Goal: Book appointment/travel/reservation: Book appointment/travel/reservation

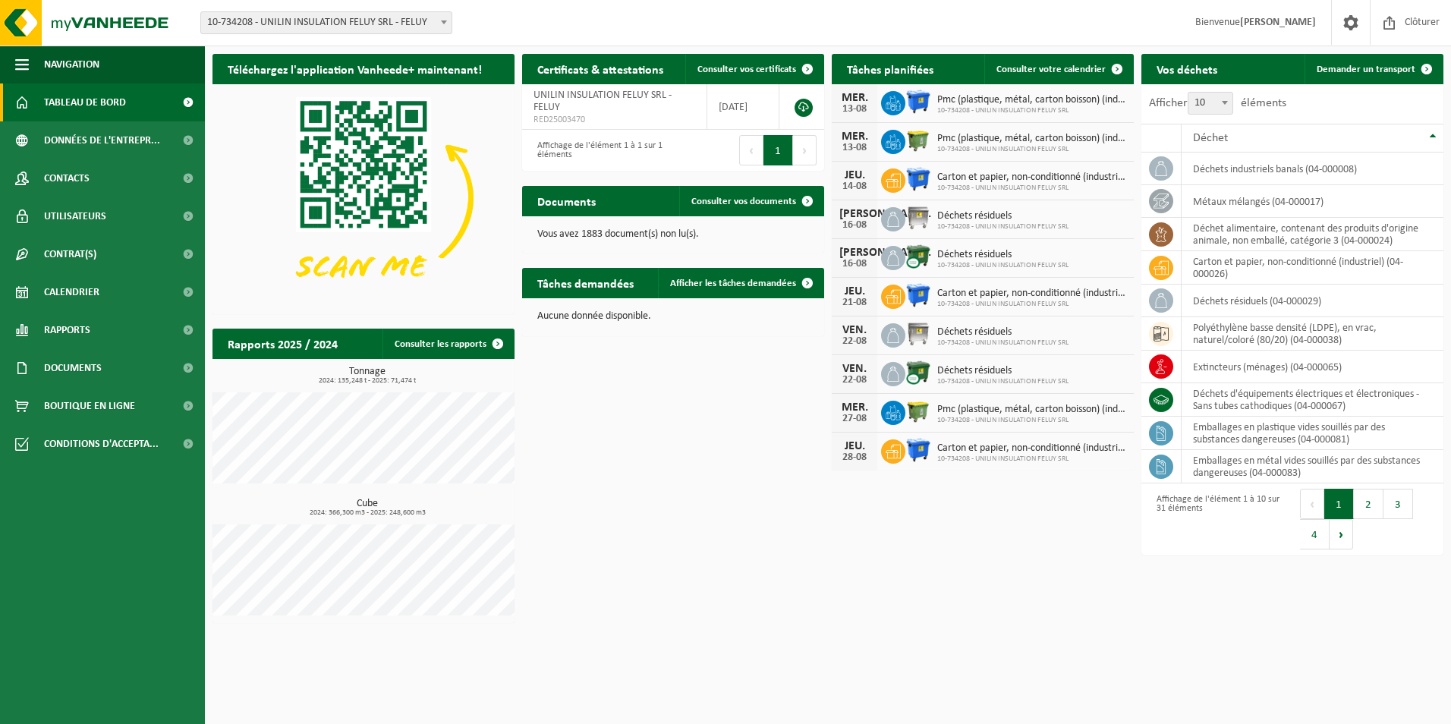
click at [910, 681] on html "Site: 10-734208 - UNILIN INSULATION FELUY SRL - FELUY 10-734208 - UNILIN INSULA…" at bounding box center [725, 362] width 1451 height 724
click at [1381, 66] on span "Demander un transport" at bounding box center [1365, 69] width 99 height 10
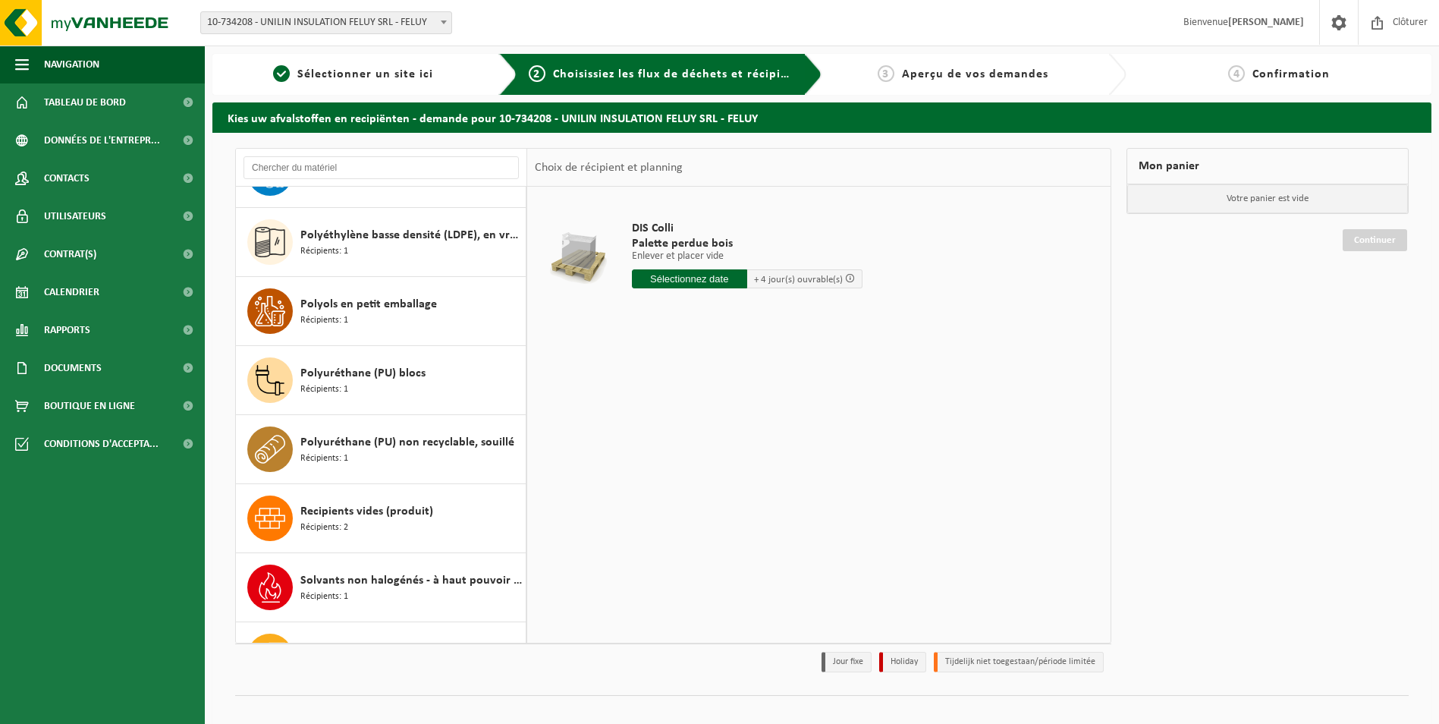
scroll to position [1593, 0]
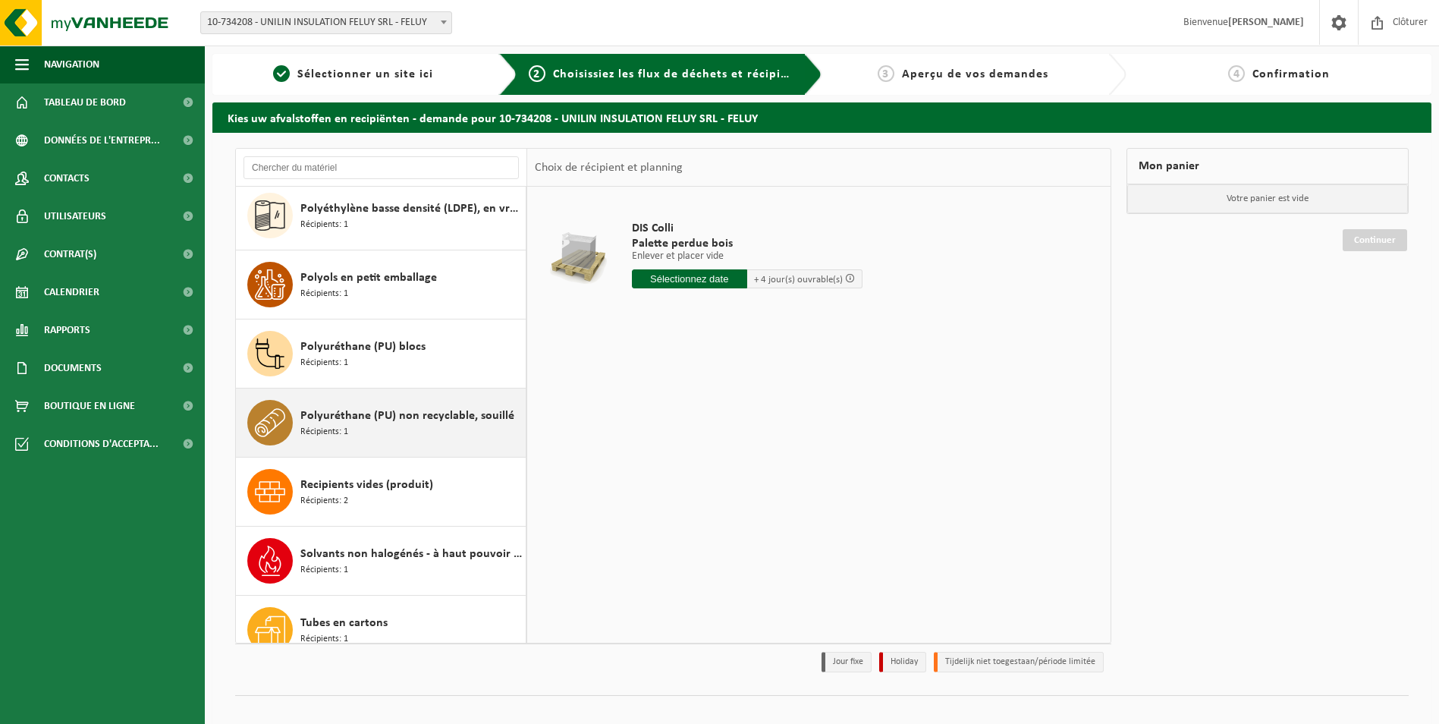
click at [445, 425] on div "Polyuréthane (PU) non recyclable, souillé Récipients: 1" at bounding box center [411, 423] width 222 height 46
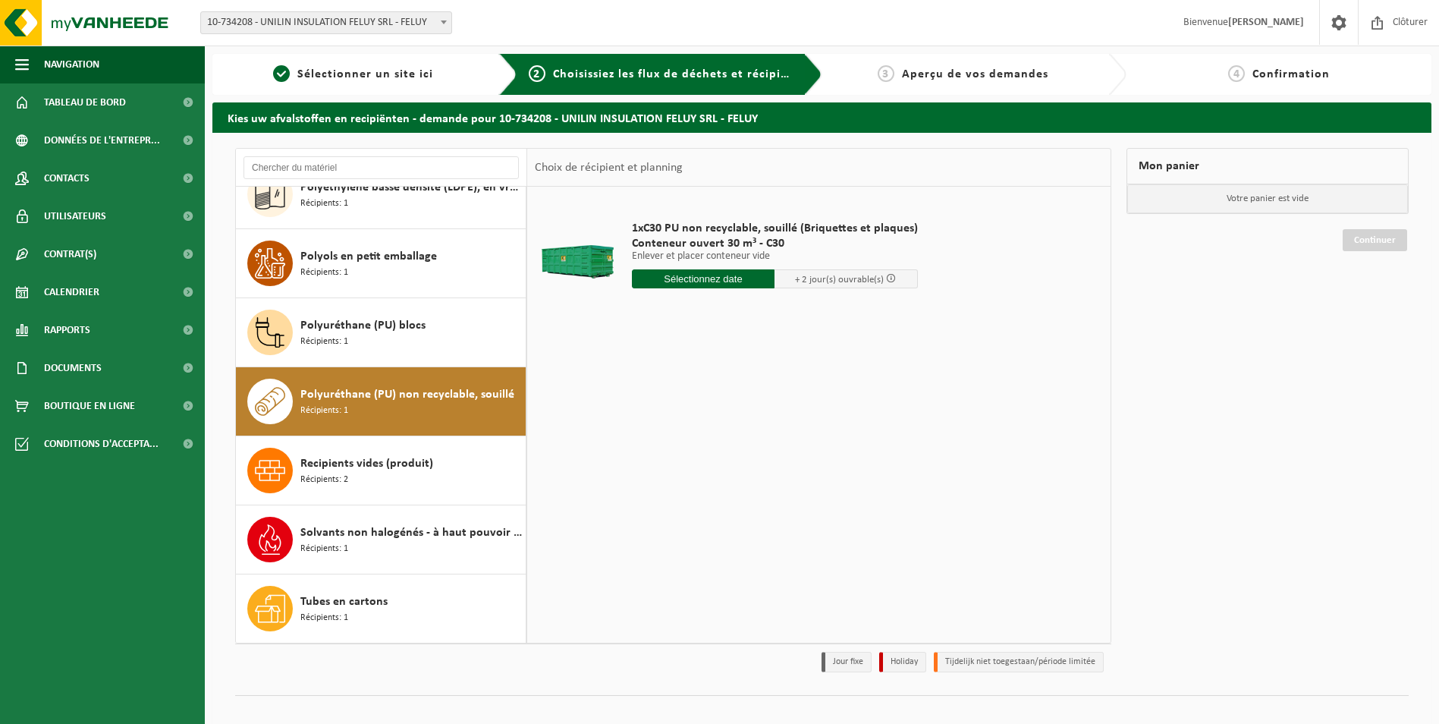
click at [707, 282] on input "text" at bounding box center [703, 278] width 143 height 19
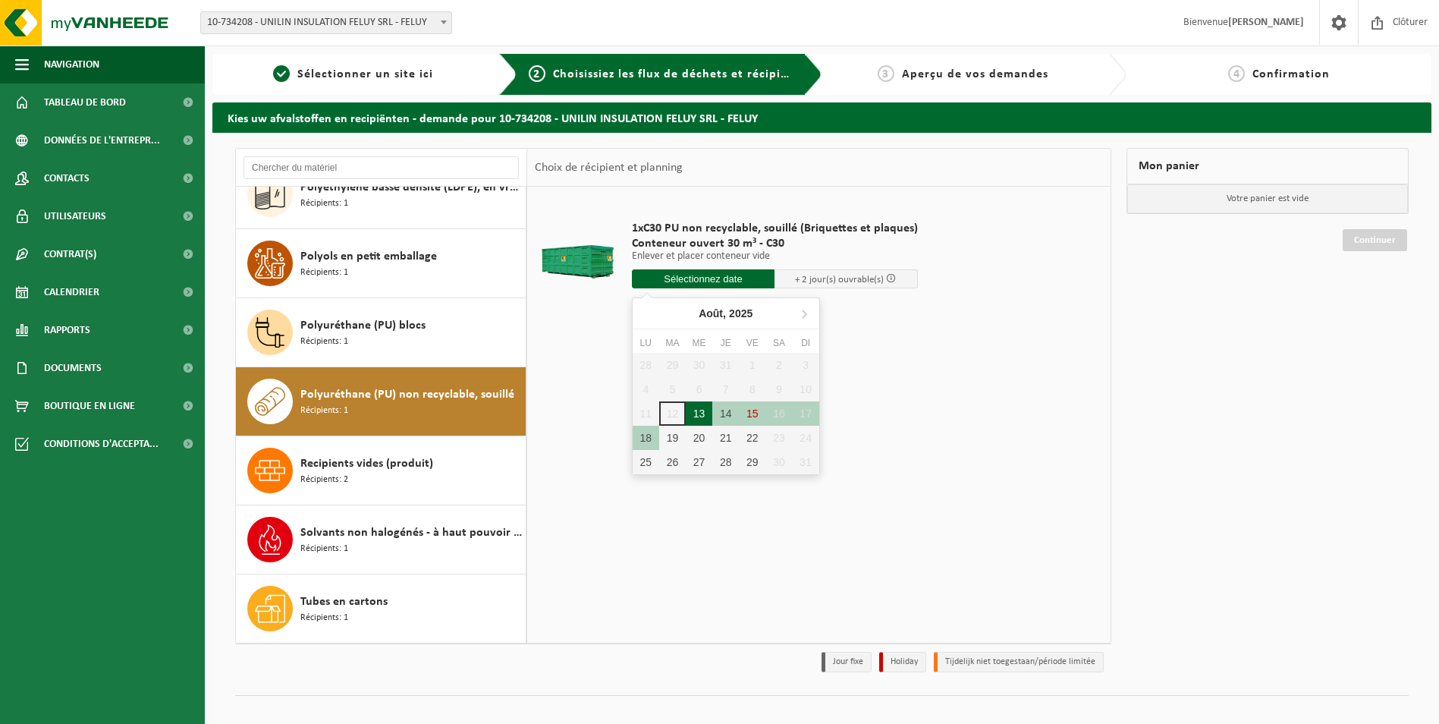
click at [700, 411] on div "13" at bounding box center [699, 413] width 27 height 24
type input "à partir de 2025-08-13"
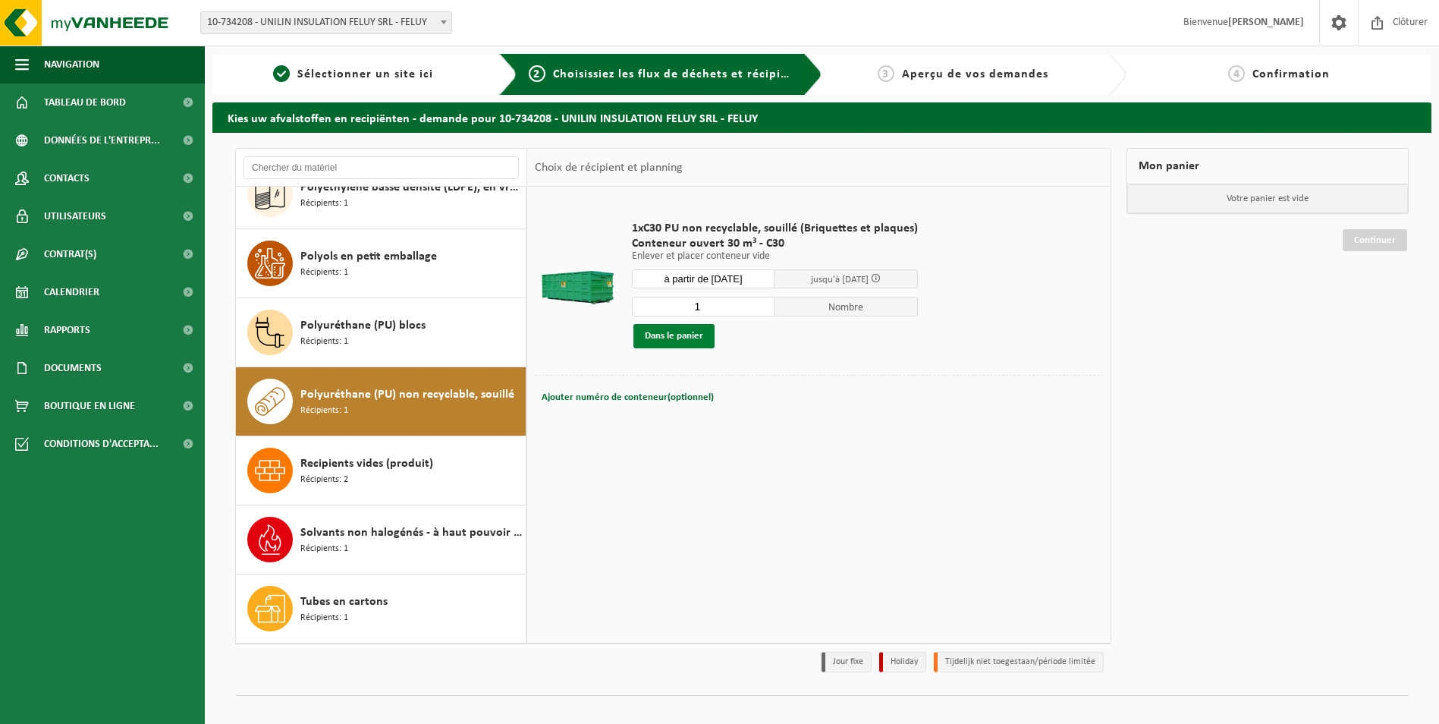
click at [668, 344] on button "Dans le panier" at bounding box center [673, 336] width 81 height 24
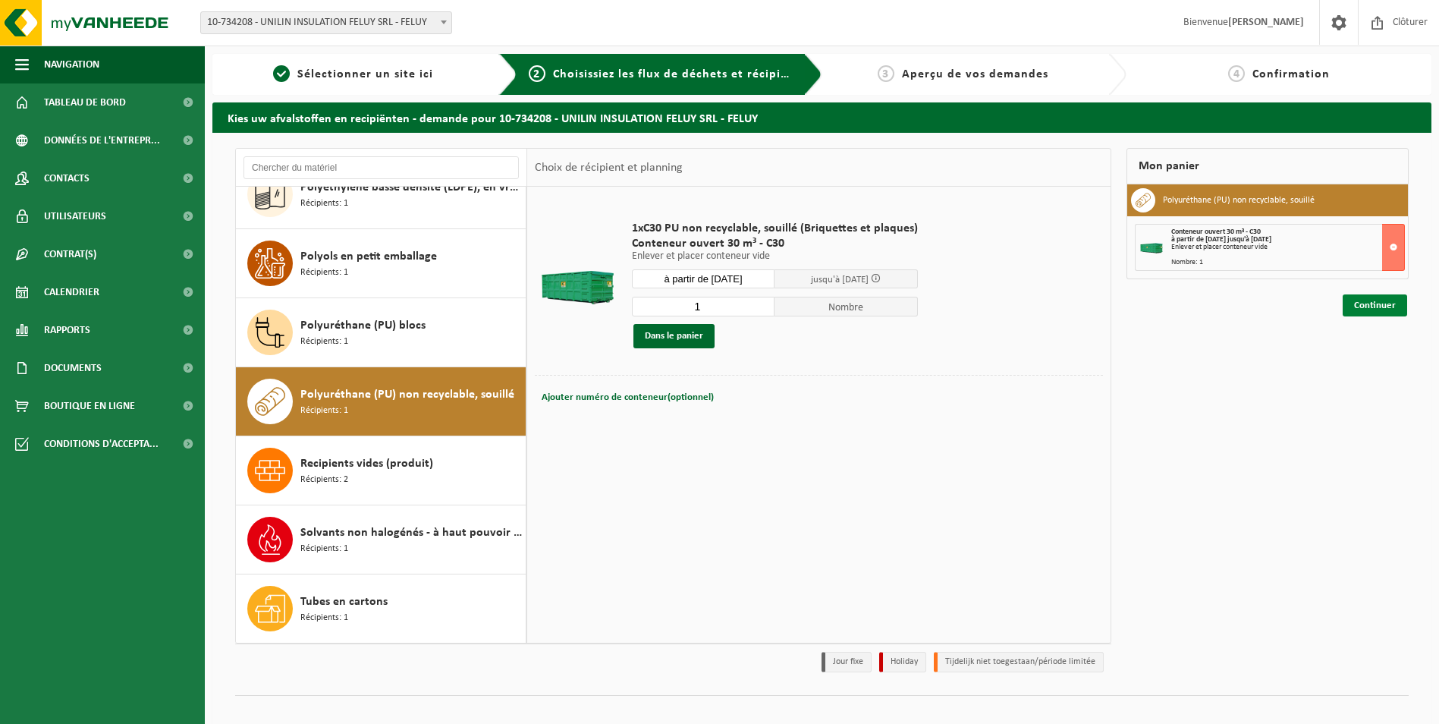
click at [1378, 311] on link "Continuer" at bounding box center [1375, 305] width 64 height 22
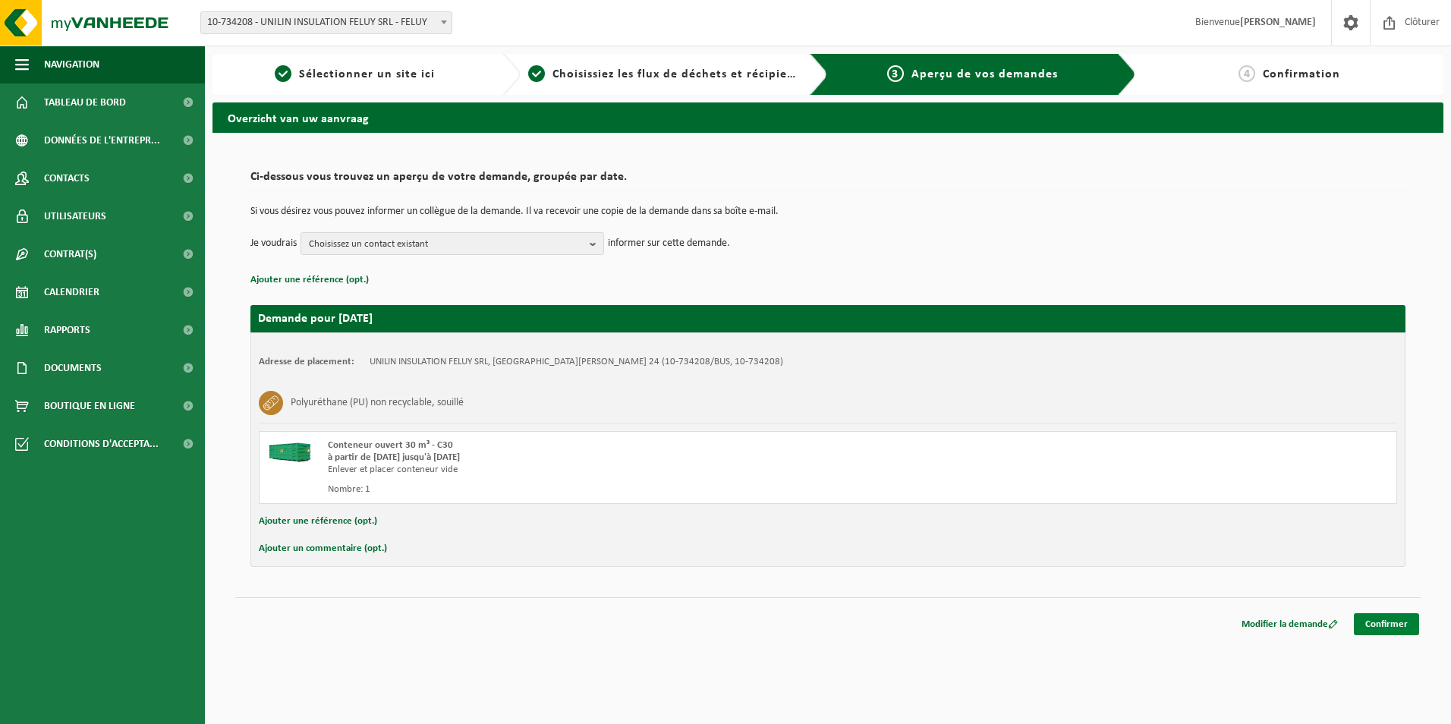
click at [1391, 624] on link "Confirmer" at bounding box center [1385, 624] width 65 height 22
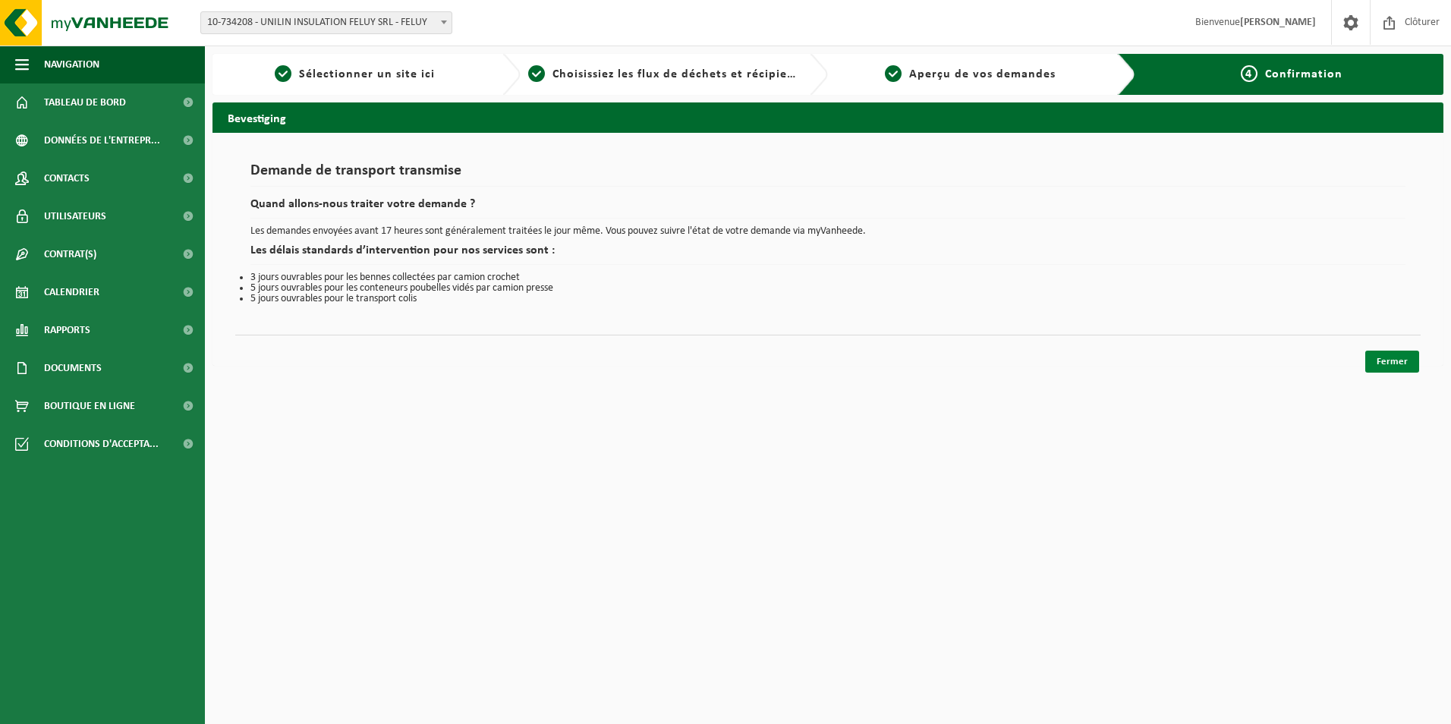
click at [1388, 363] on link "Fermer" at bounding box center [1392, 362] width 54 height 22
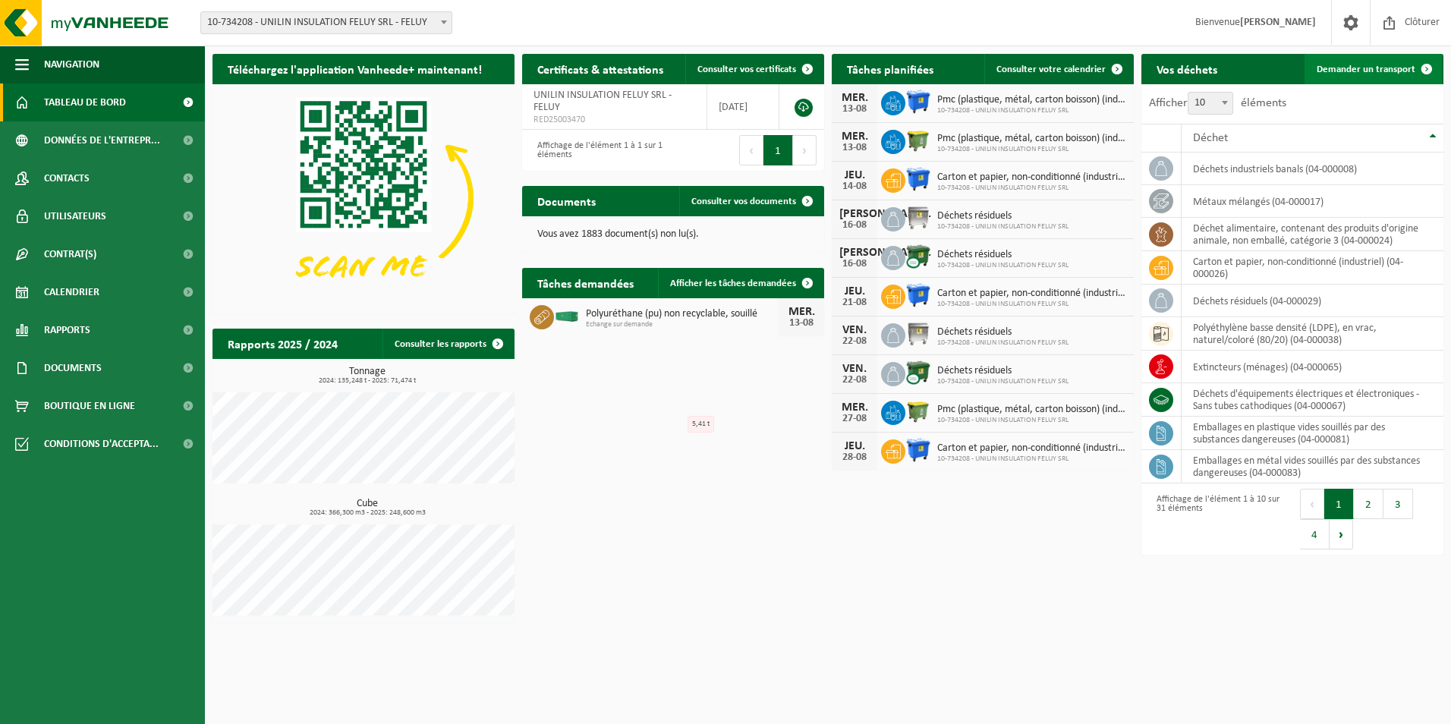
click at [1375, 68] on span "Demander un transport" at bounding box center [1365, 69] width 99 height 10
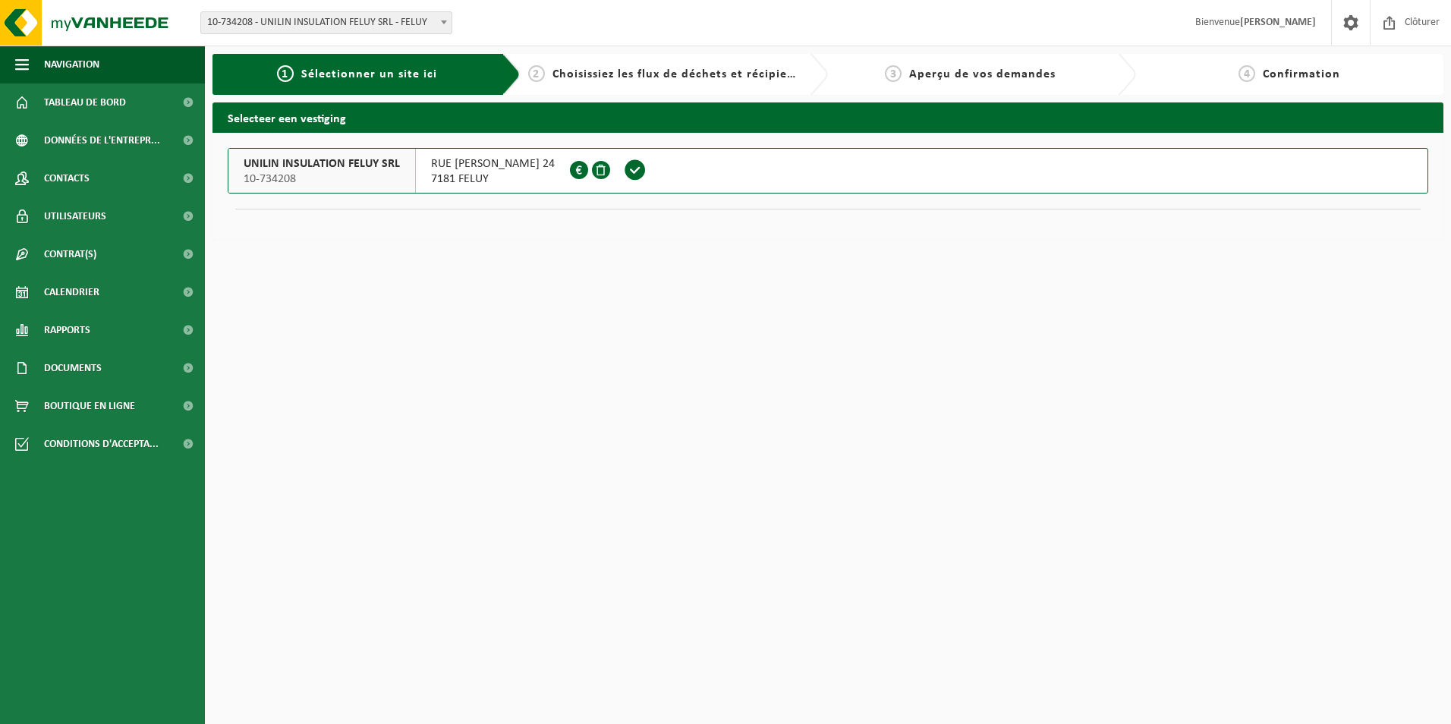
click at [643, 173] on span at bounding box center [635, 170] width 23 height 23
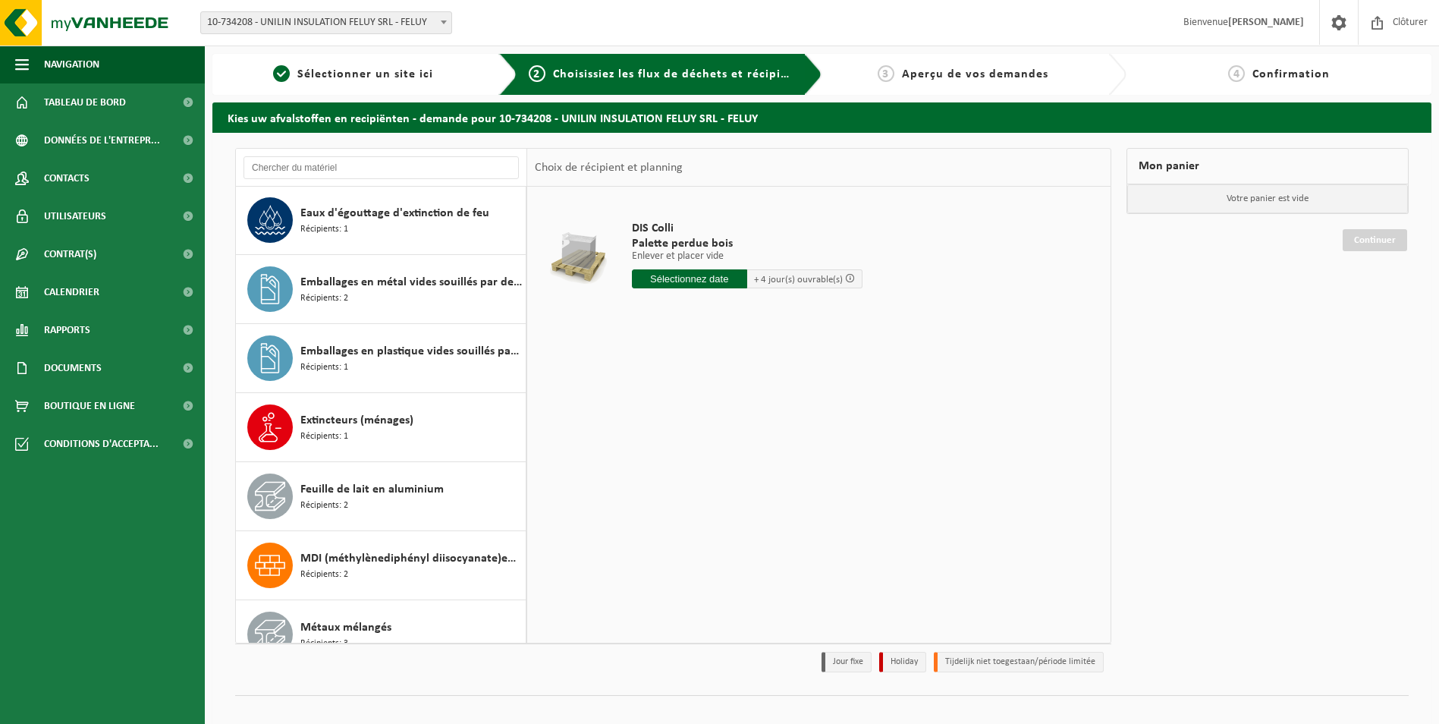
scroll to position [1062, 0]
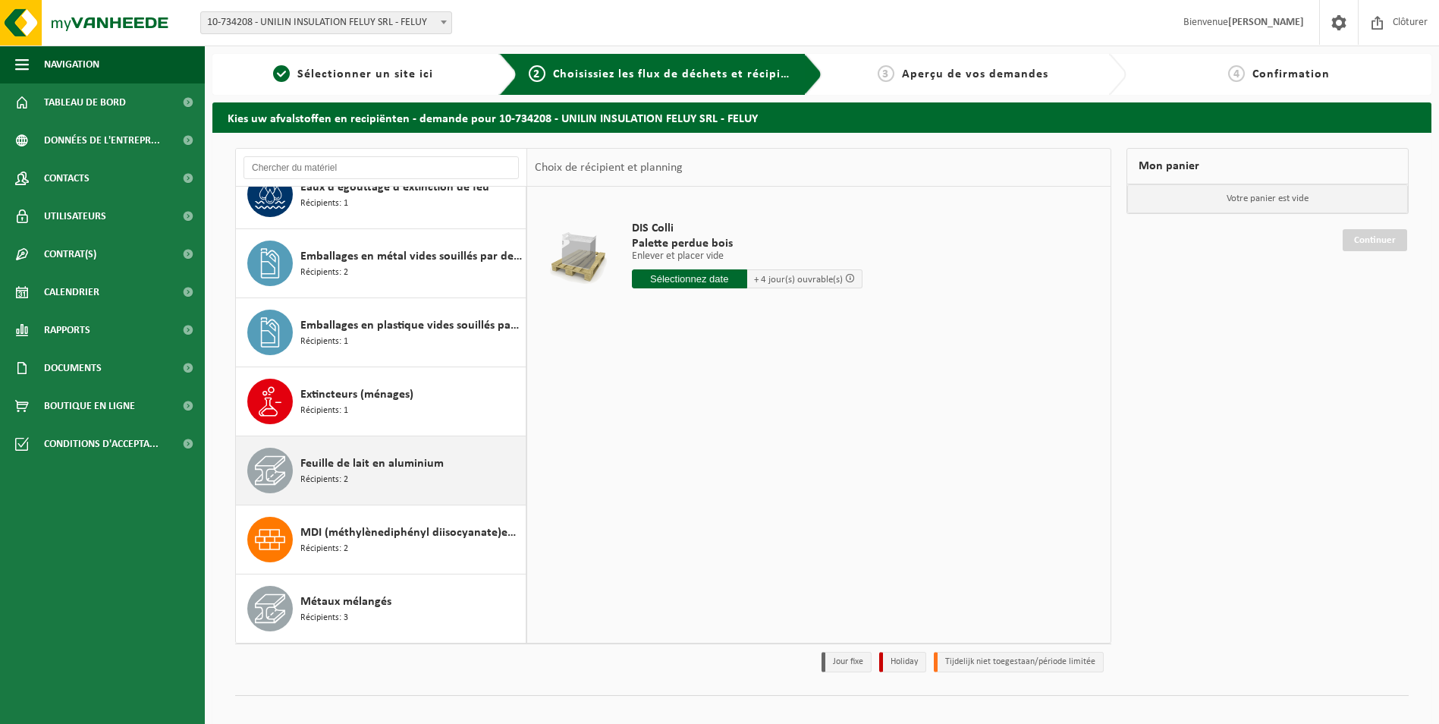
click at [401, 473] on div "Feuille de lait en aluminium Récipients: 2" at bounding box center [411, 471] width 222 height 46
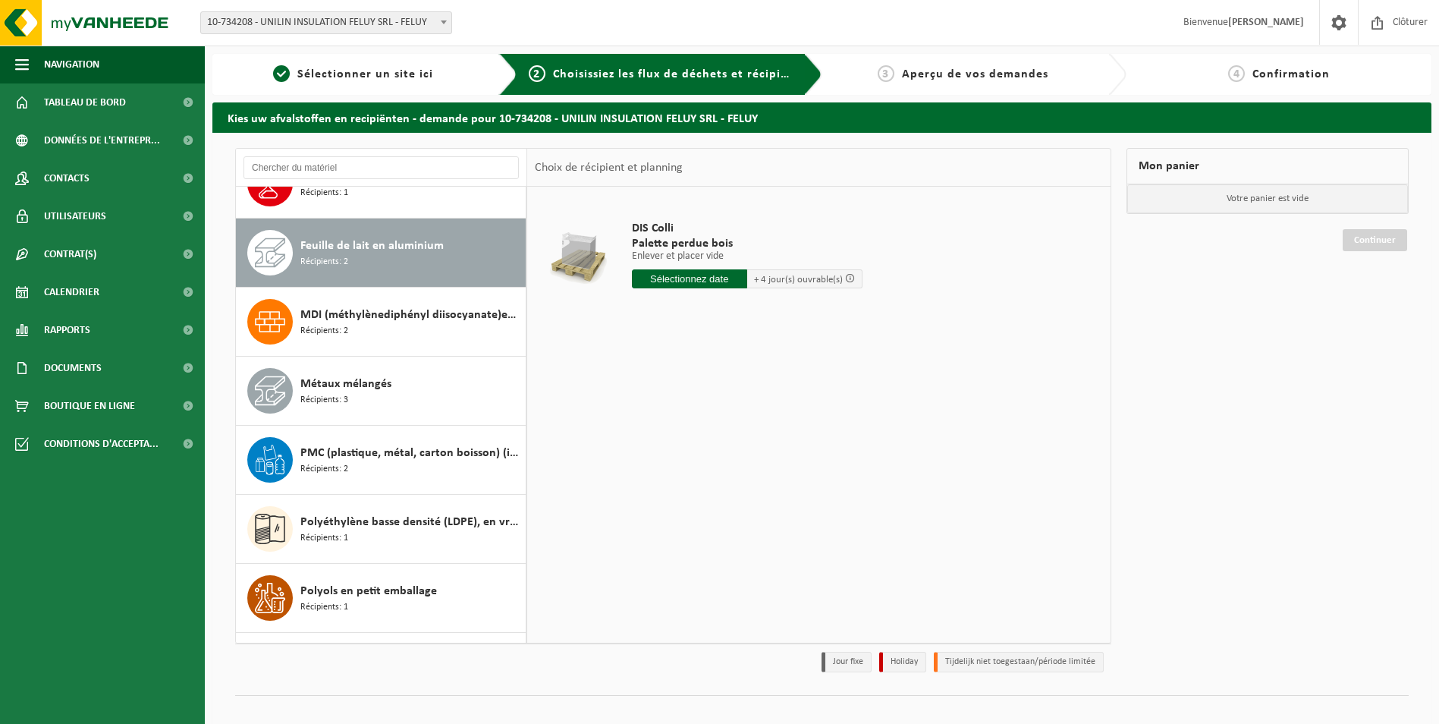
scroll to position [1312, 0]
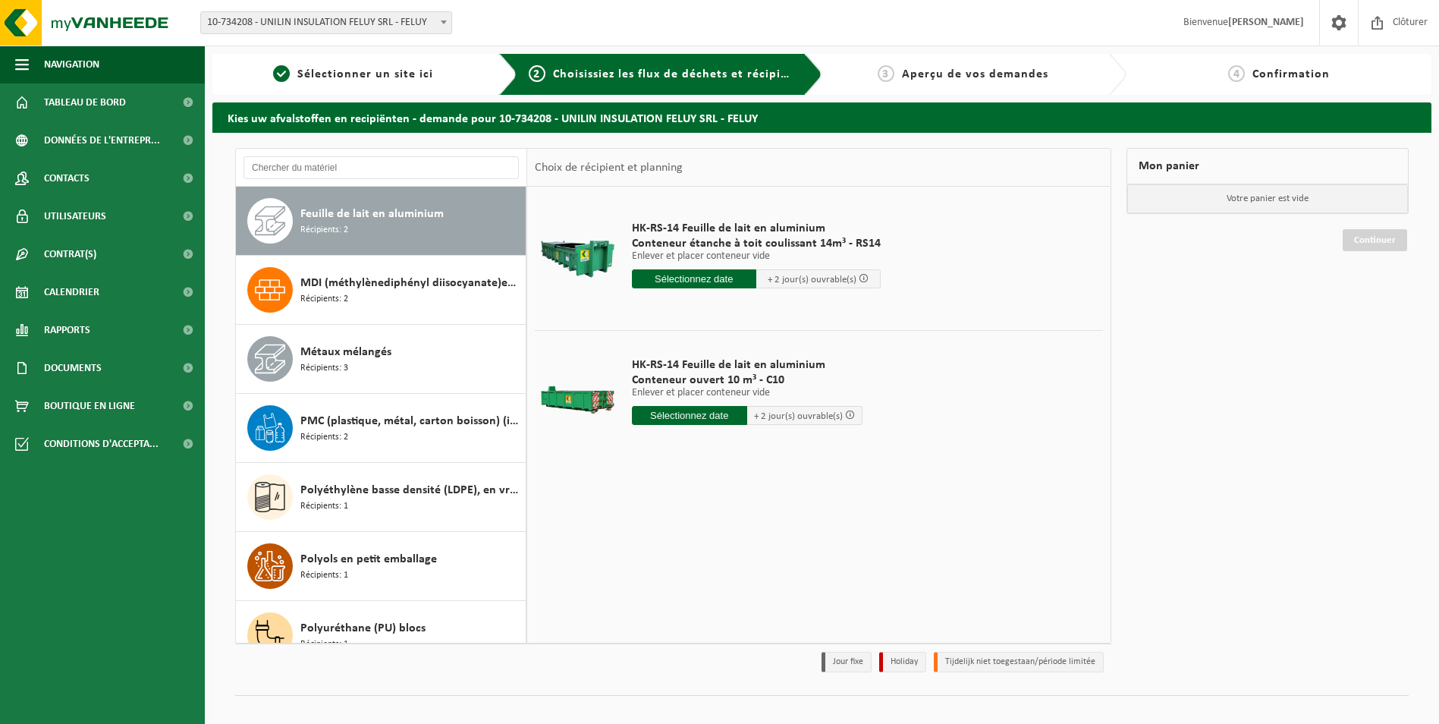
click at [702, 281] on input "text" at bounding box center [694, 278] width 124 height 19
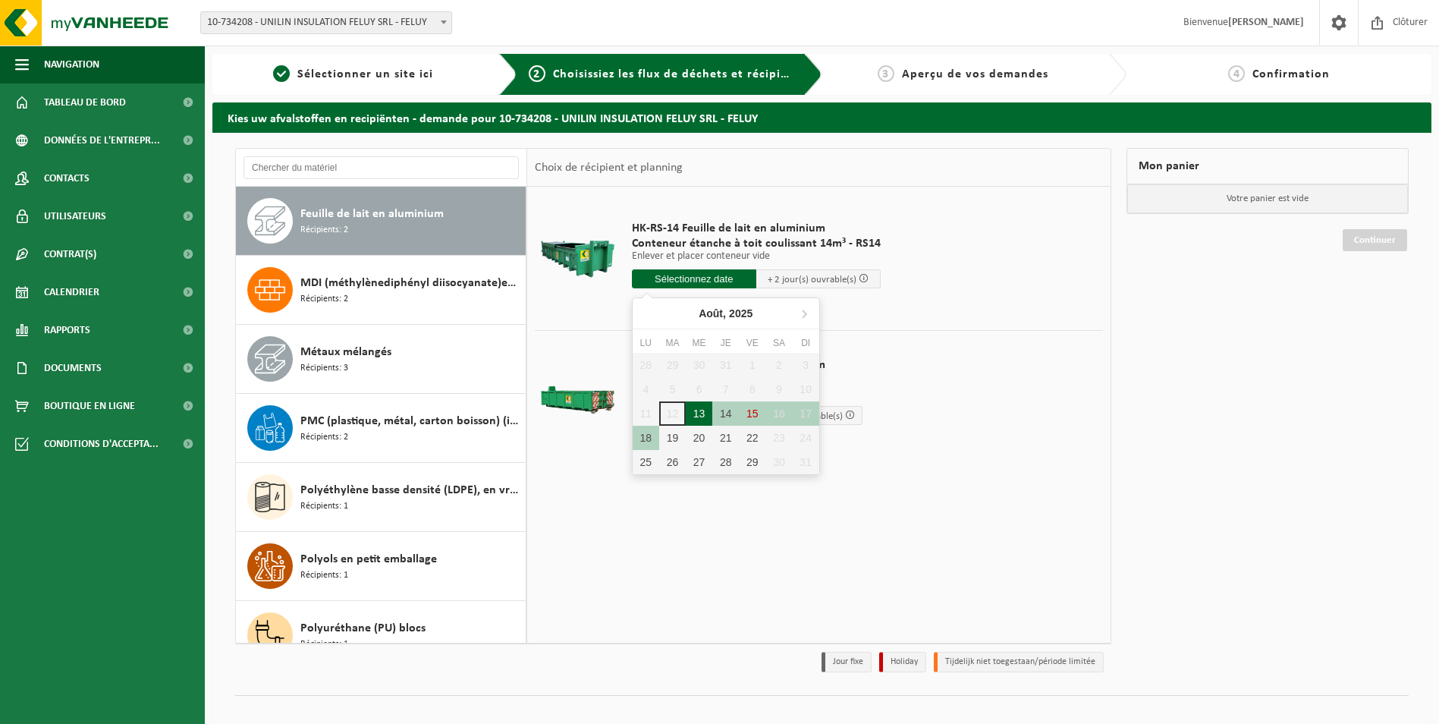
click at [697, 410] on div "13" at bounding box center [699, 413] width 27 height 24
type input "à partir de 2025-08-13"
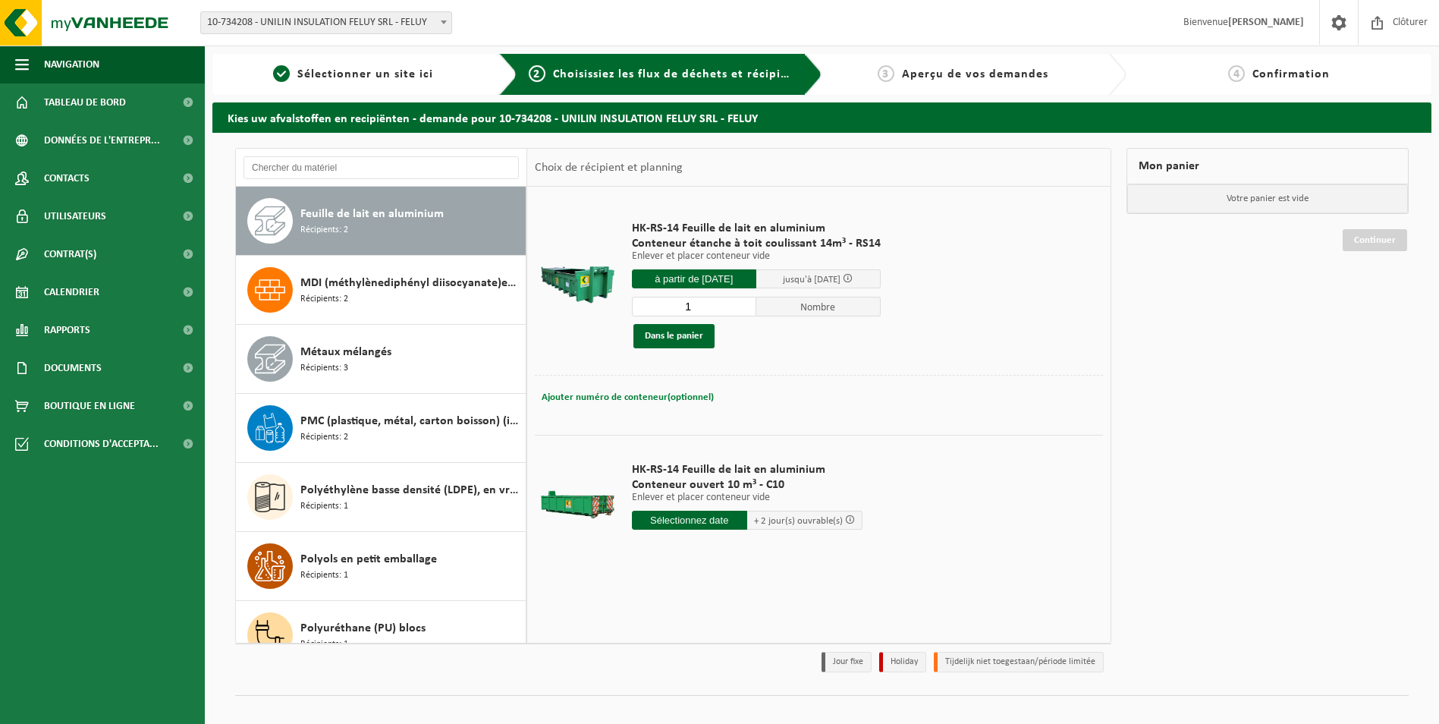
click at [608, 397] on span "Ajouter numéro de conteneur(optionnel)" at bounding box center [628, 397] width 172 height 10
click at [551, 397] on span "Annuler" at bounding box center [558, 397] width 33 height 10
click at [680, 339] on button "Dans le panier" at bounding box center [673, 336] width 81 height 24
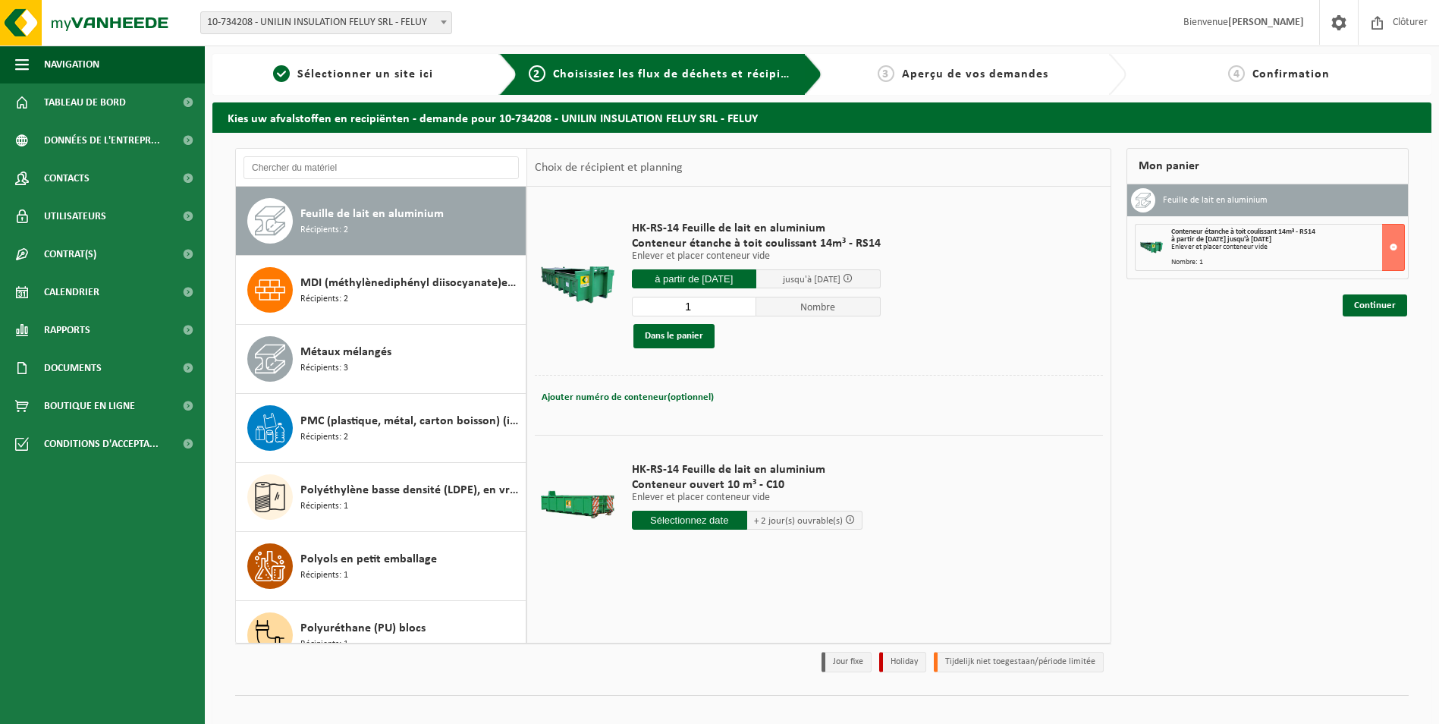
click at [1249, 245] on div "Enlever et placer conteneur vide" at bounding box center [1287, 248] width 233 height 8
click at [1373, 311] on link "Continuer" at bounding box center [1375, 305] width 64 height 22
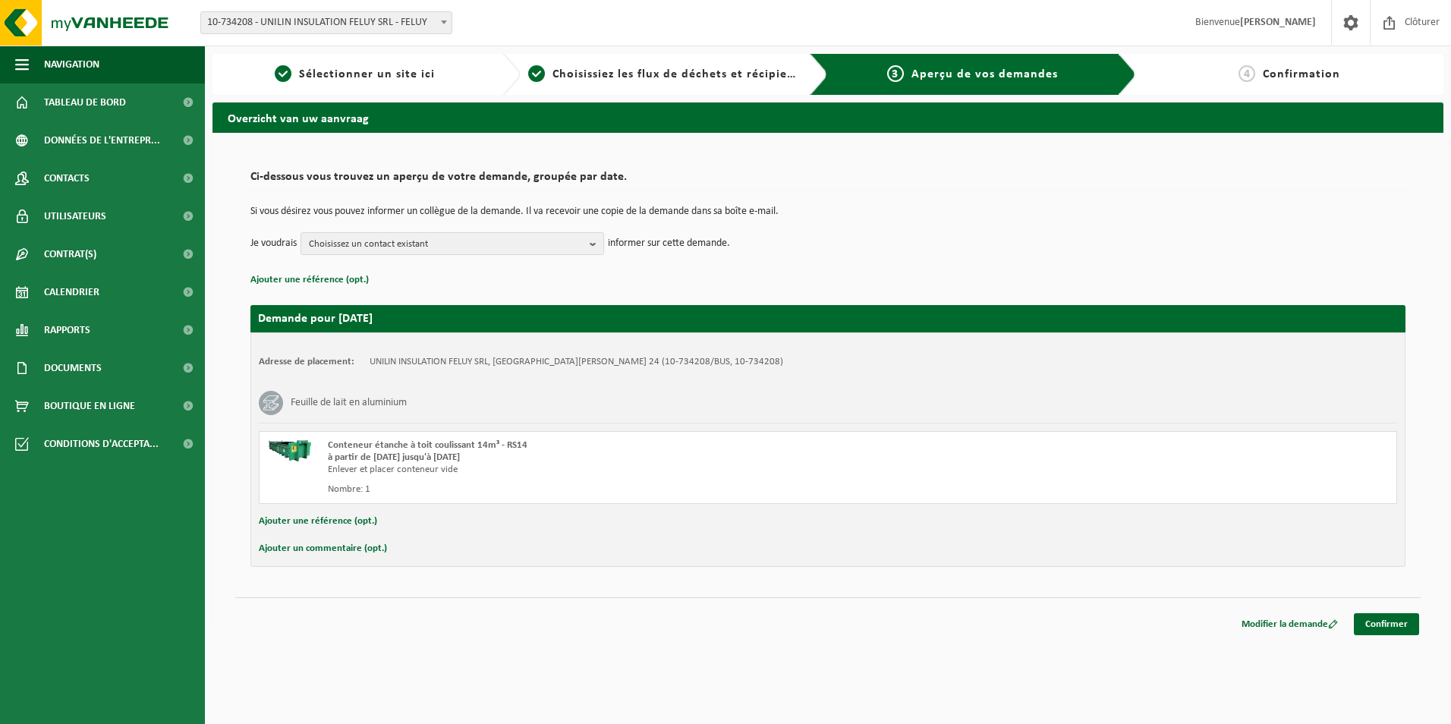
click at [337, 551] on button "Ajouter un commentaire (opt.)" at bounding box center [323, 549] width 128 height 20
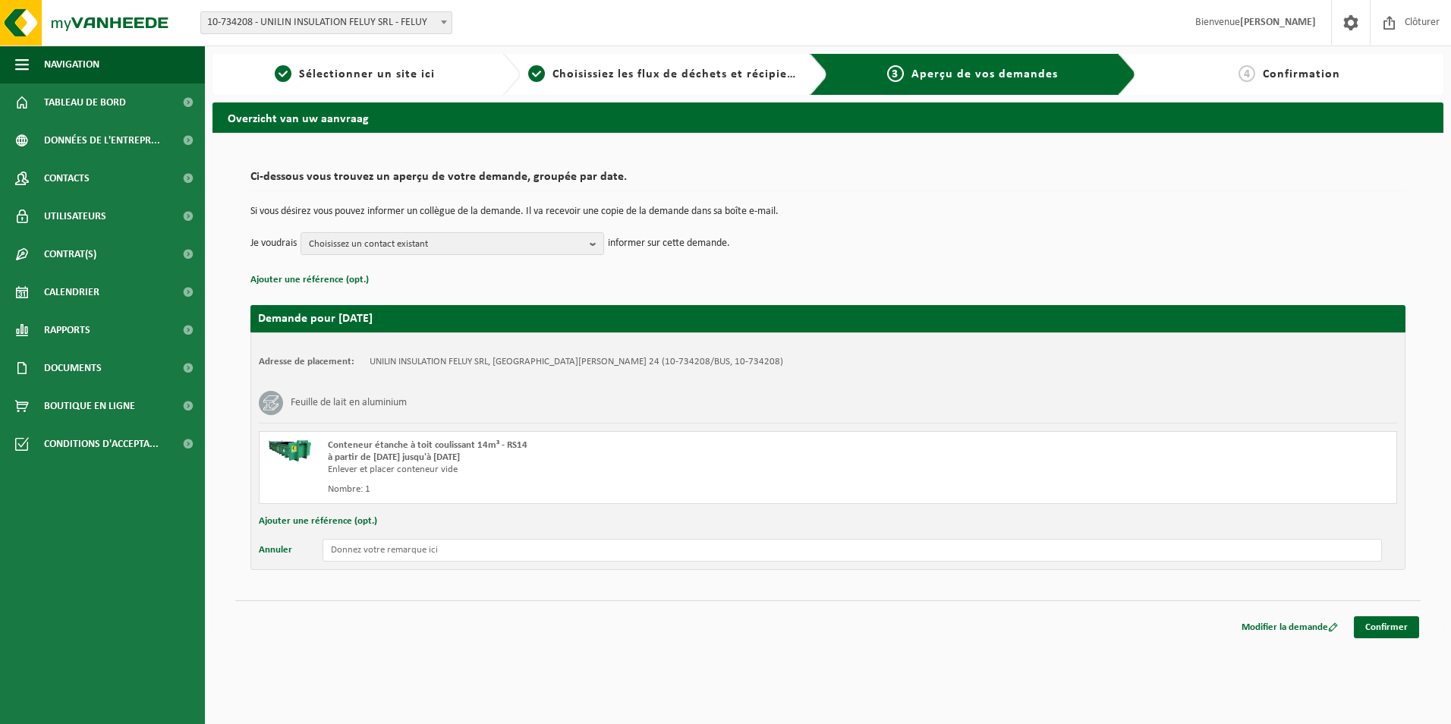
click at [259, 539] on button "Annuler" at bounding box center [275, 550] width 33 height 23
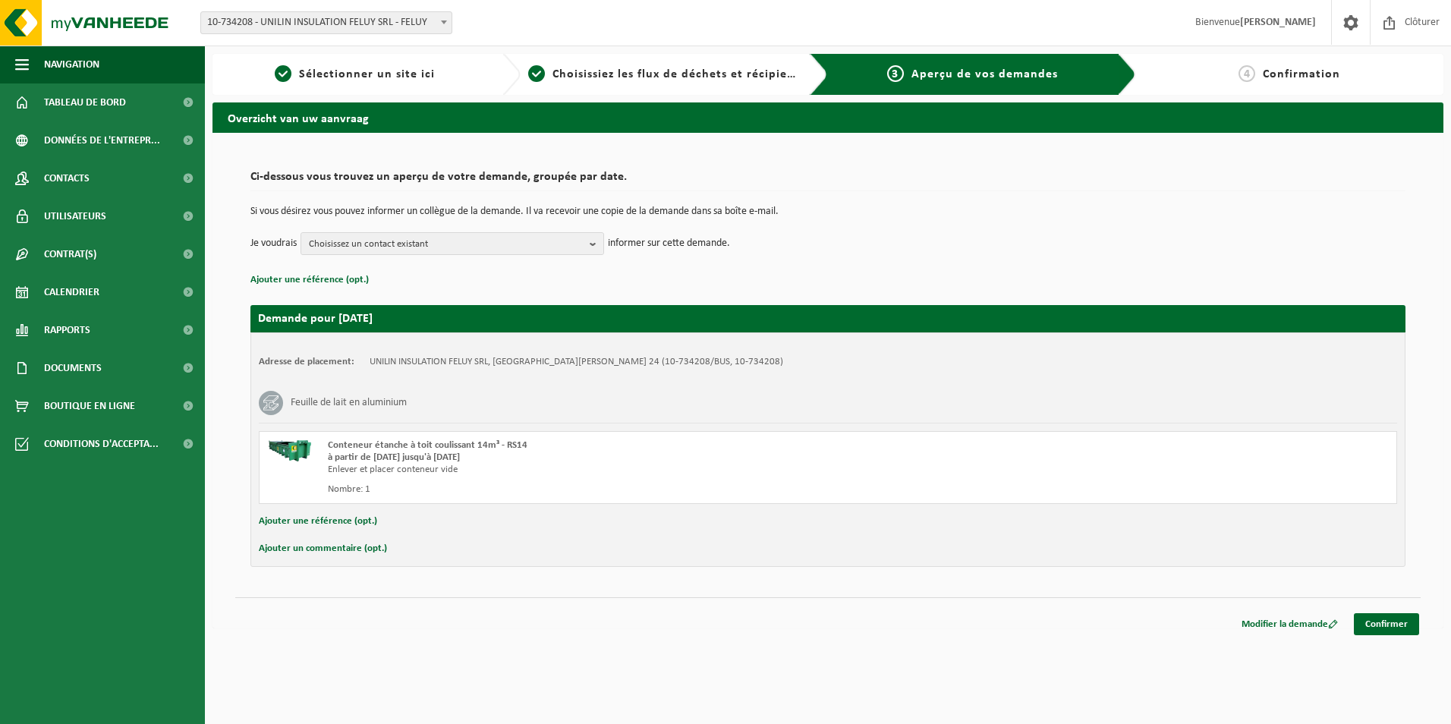
click at [259, 539] on button "Ajouter un commentaire (opt.)" at bounding box center [323, 549] width 128 height 20
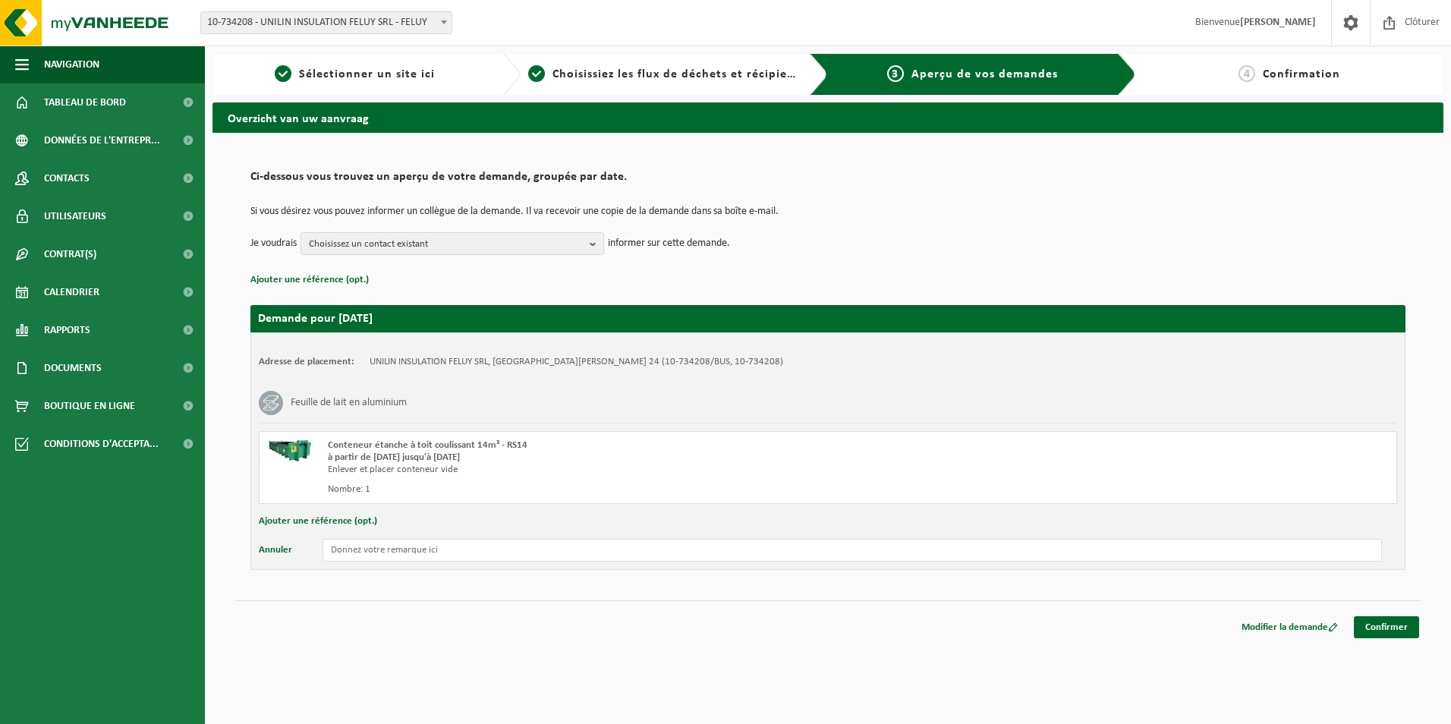
click at [259, 539] on button "Annuler" at bounding box center [275, 550] width 33 height 23
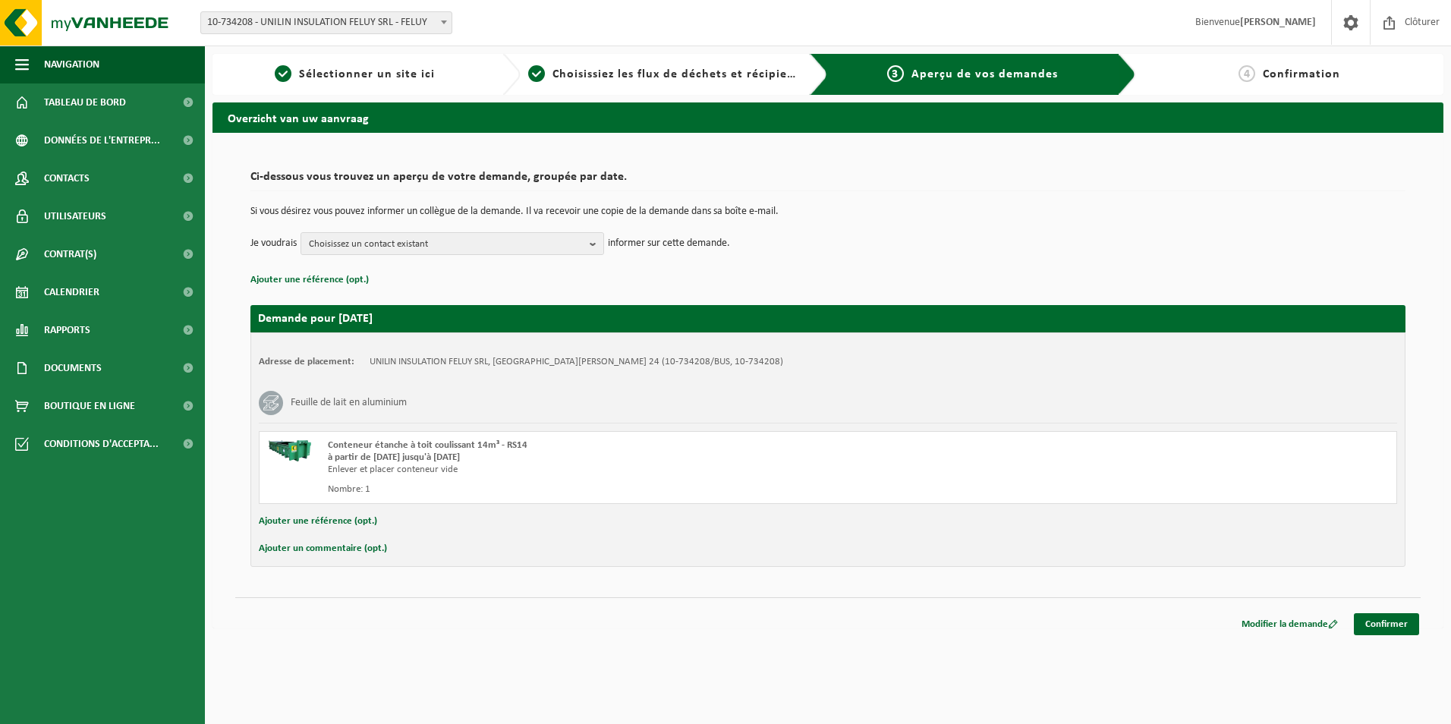
click at [259, 539] on button "Ajouter un commentaire (opt.)" at bounding box center [323, 549] width 128 height 20
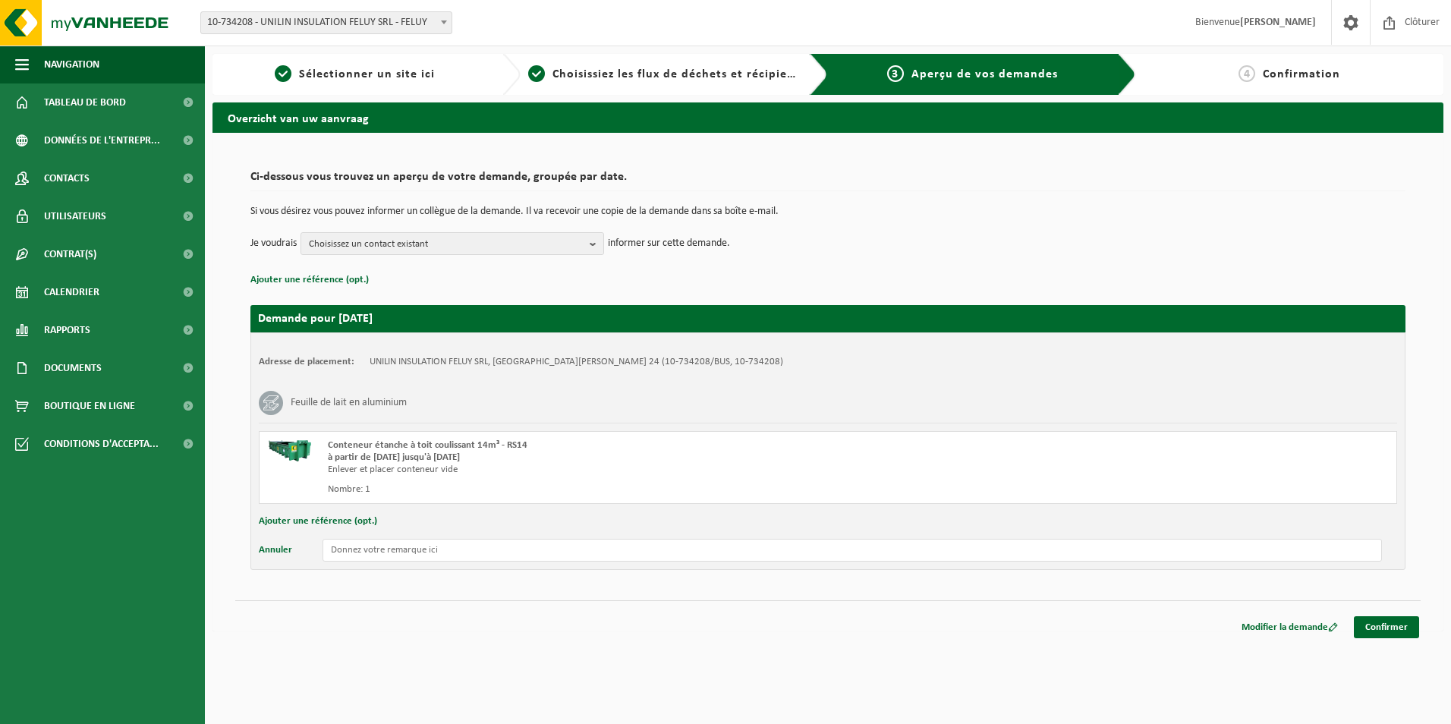
click at [259, 539] on button "Annuler" at bounding box center [275, 550] width 33 height 23
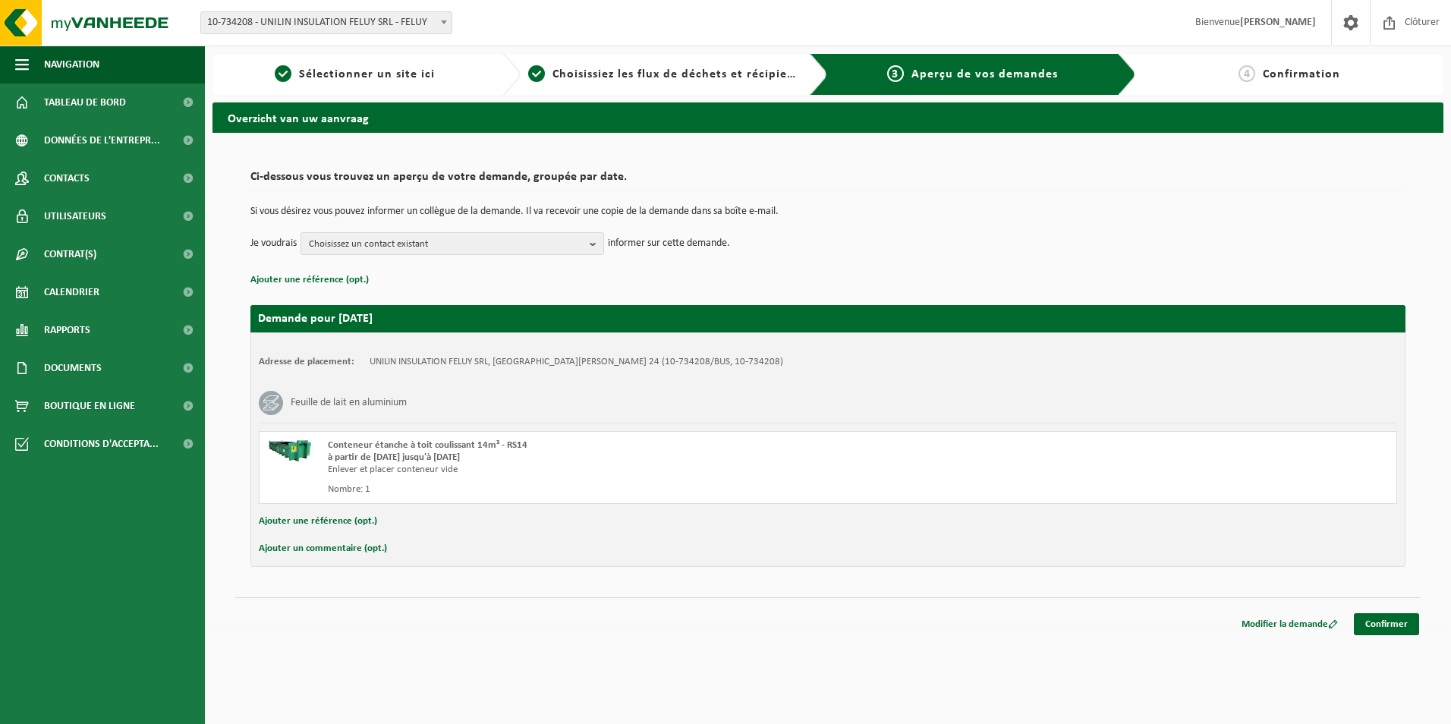
click at [259, 539] on button "Ajouter un commentaire (opt.)" at bounding box center [323, 549] width 128 height 20
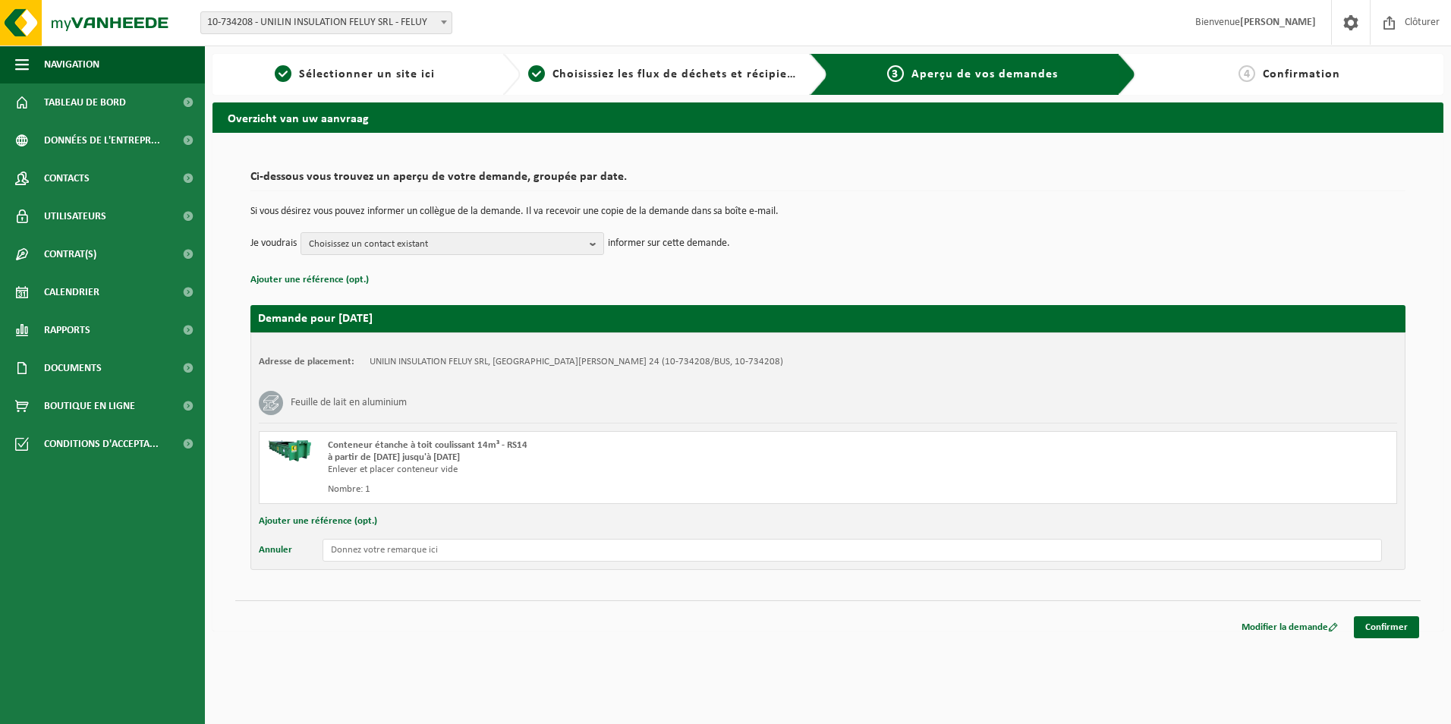
click at [259, 539] on button "Annuler" at bounding box center [275, 550] width 33 height 23
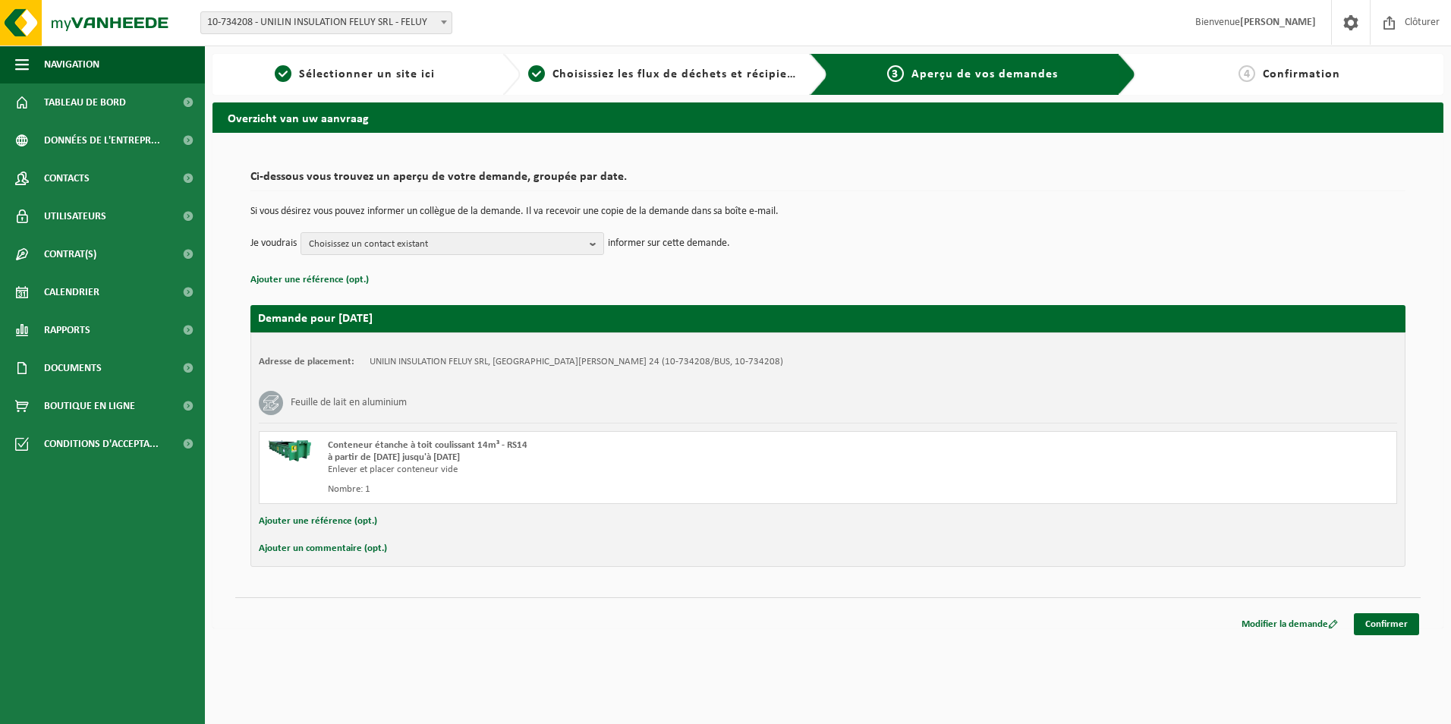
click at [259, 539] on button "Ajouter un commentaire (opt.)" at bounding box center [323, 549] width 128 height 20
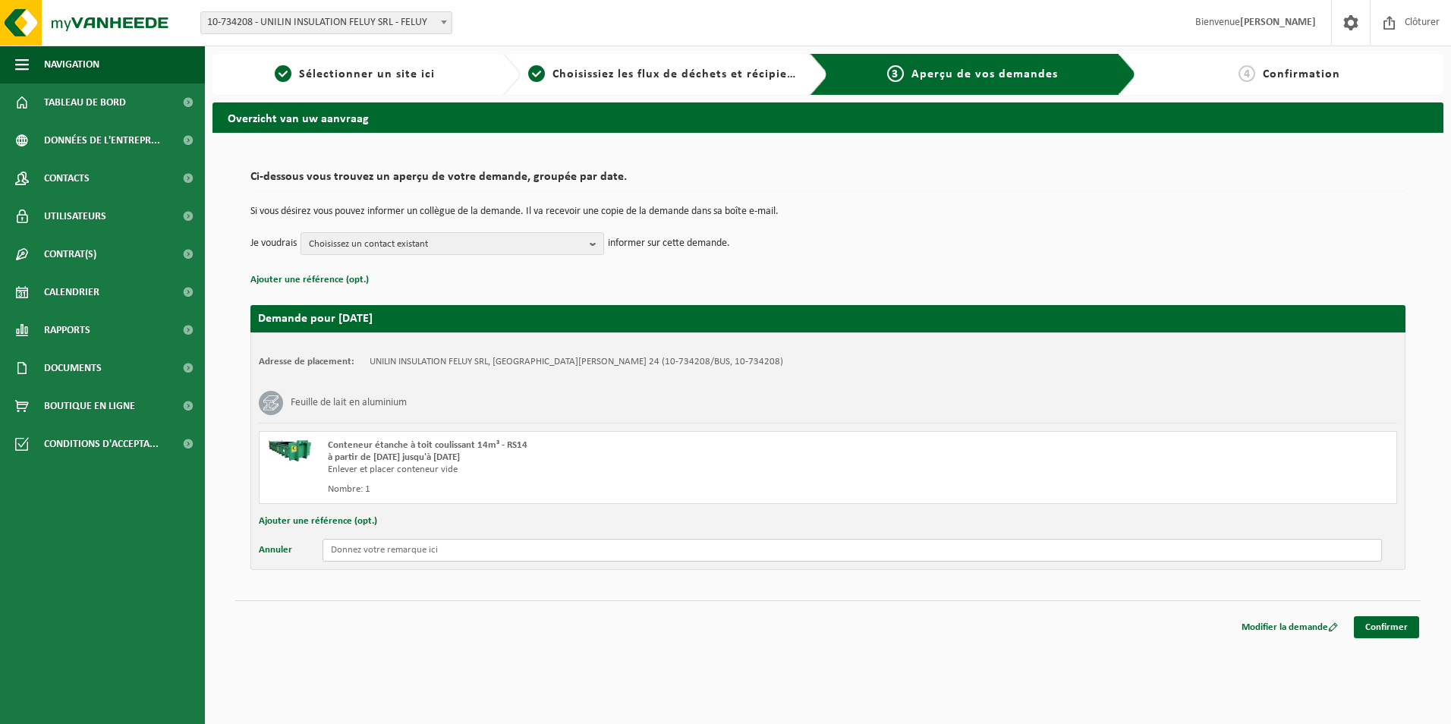
click at [373, 557] on input "text" at bounding box center [851, 550] width 1059 height 23
type input "conteneur tres dure a ouvrir et fermer"
click at [1401, 635] on link "Confirmer" at bounding box center [1385, 627] width 65 height 22
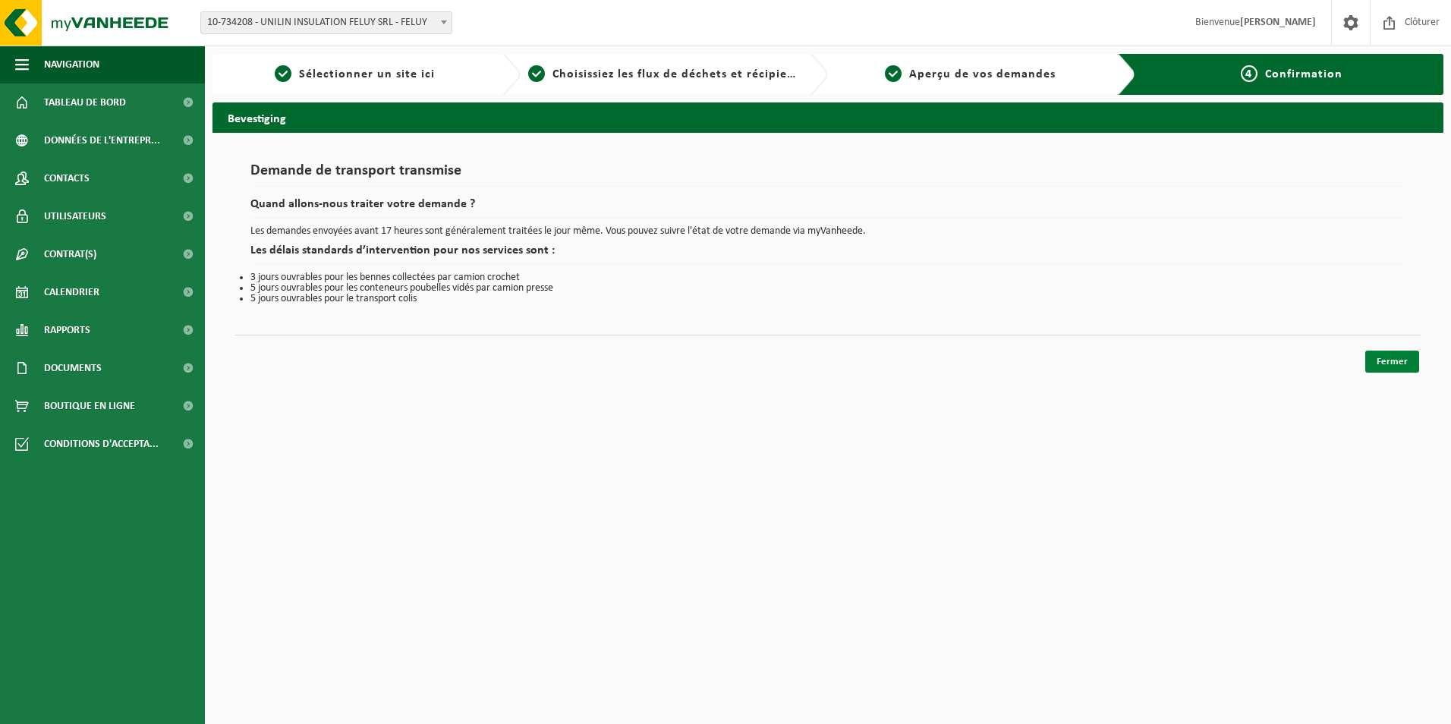
click at [1385, 363] on link "Fermer" at bounding box center [1392, 362] width 54 height 22
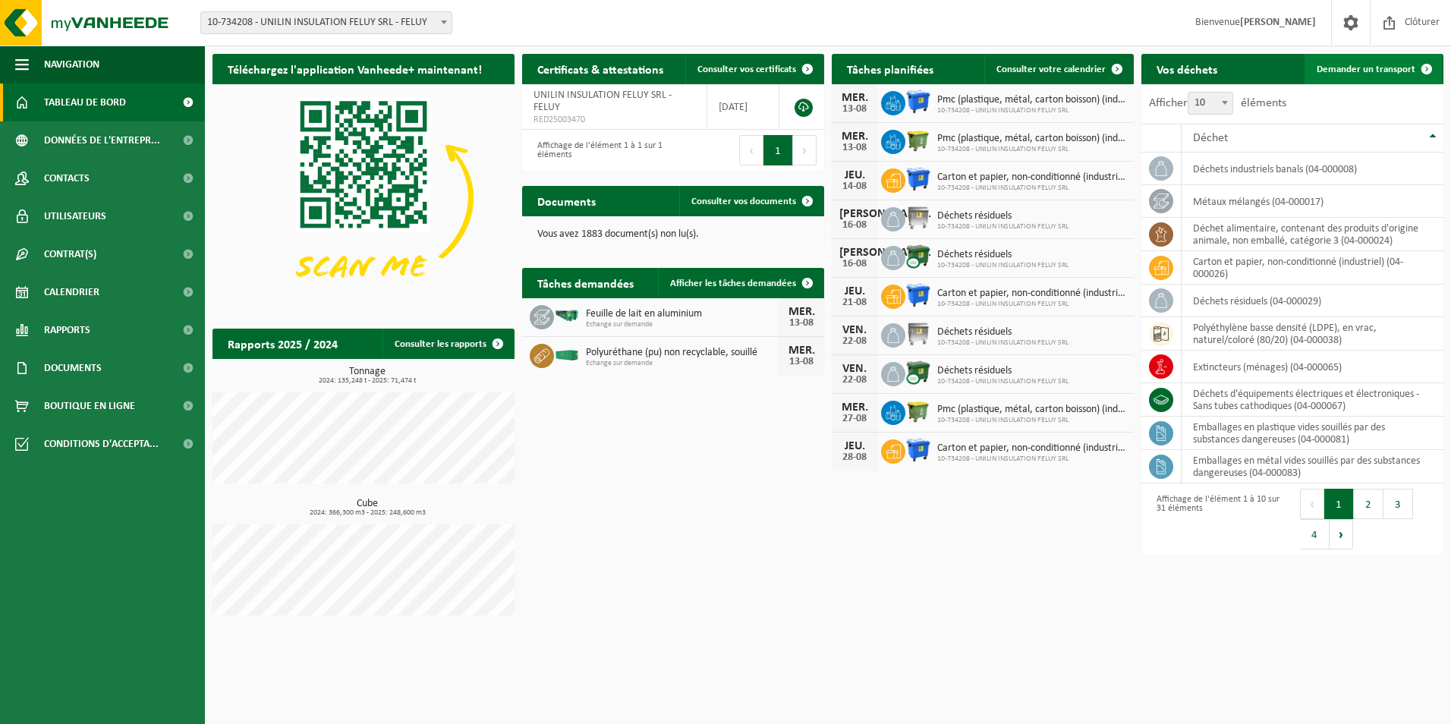
click at [1378, 69] on span "Demander un transport" at bounding box center [1365, 69] width 99 height 10
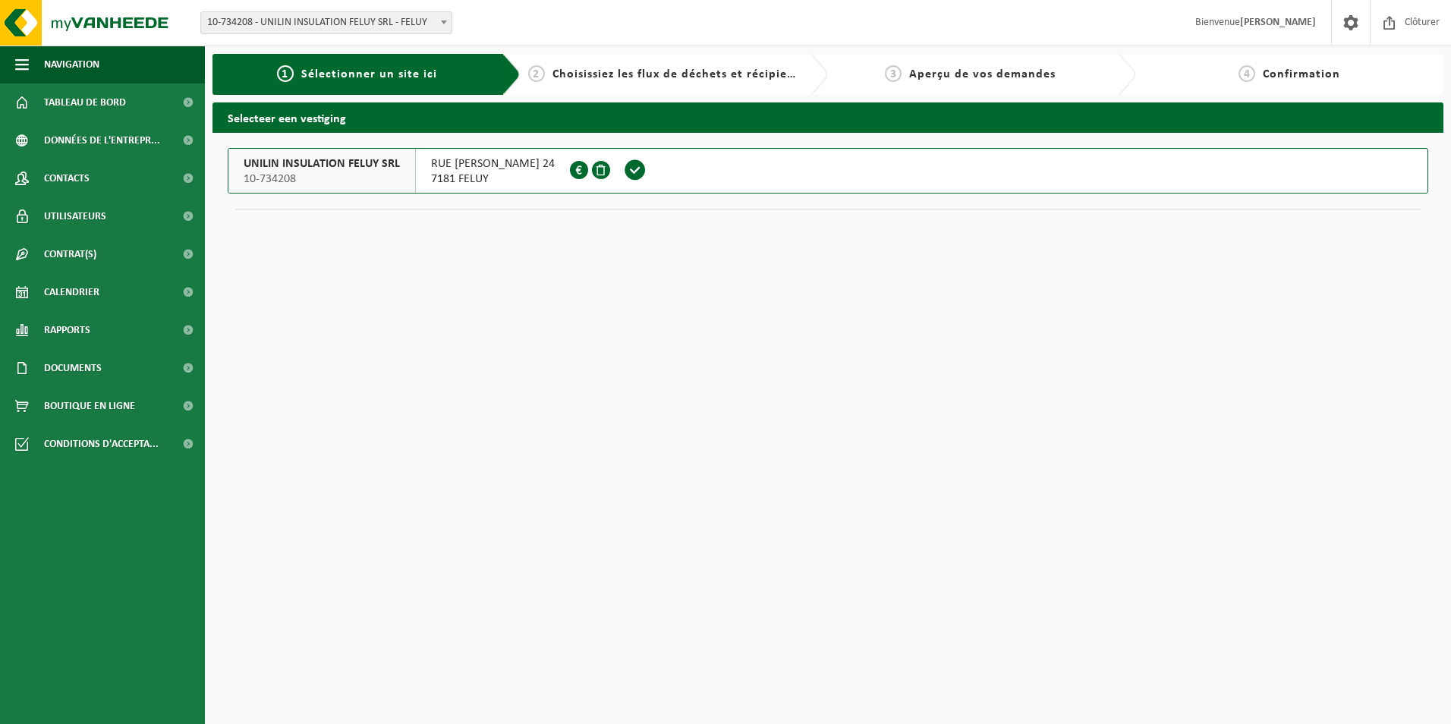
click at [637, 169] on span at bounding box center [635, 170] width 23 height 23
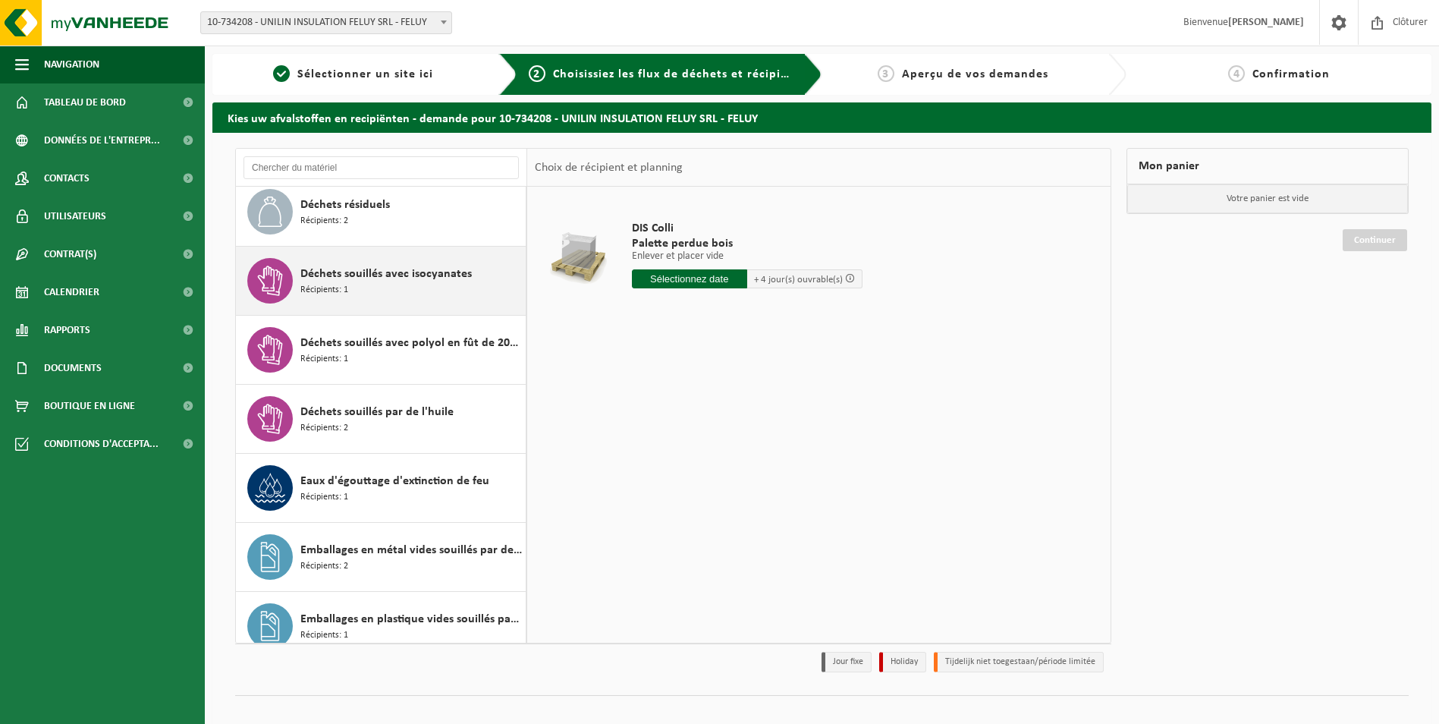
scroll to position [704, 0]
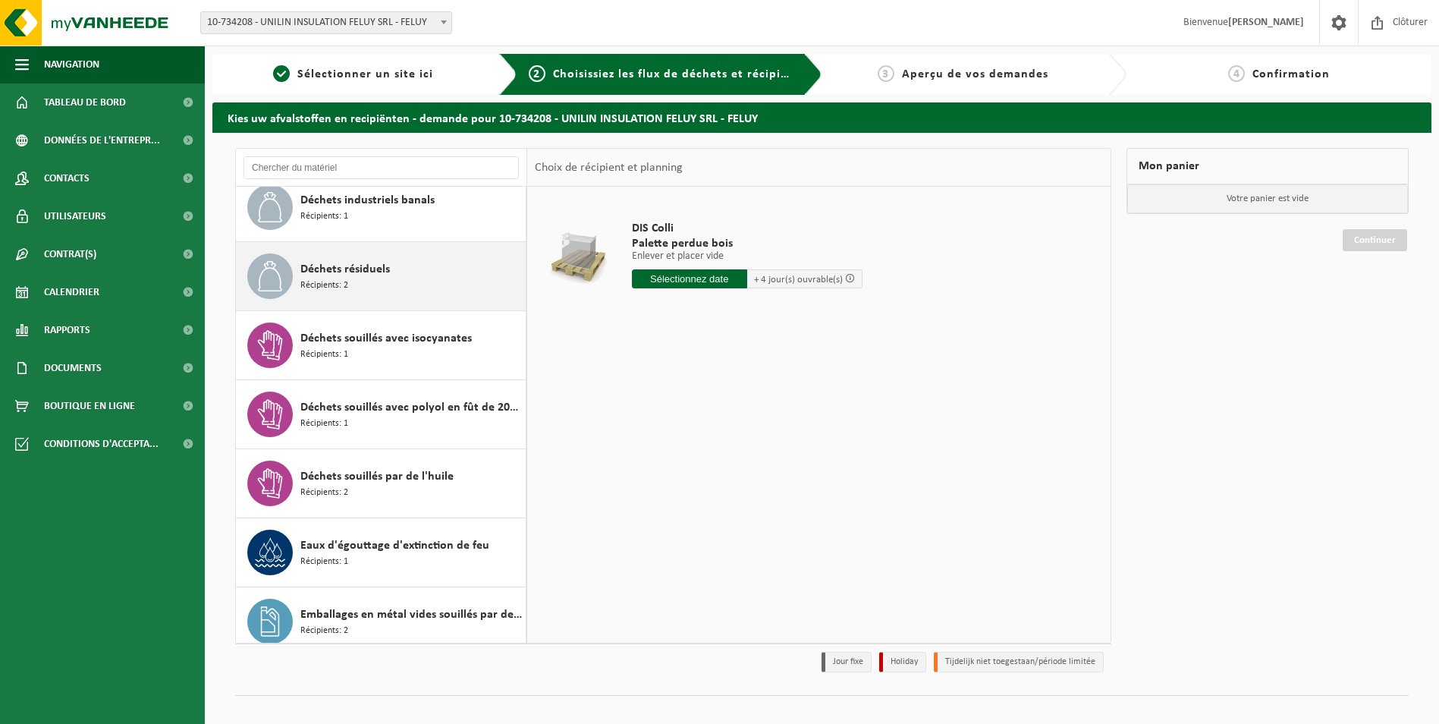
click at [379, 279] on div "Déchets résiduels Récipients: 2" at bounding box center [411, 276] width 222 height 46
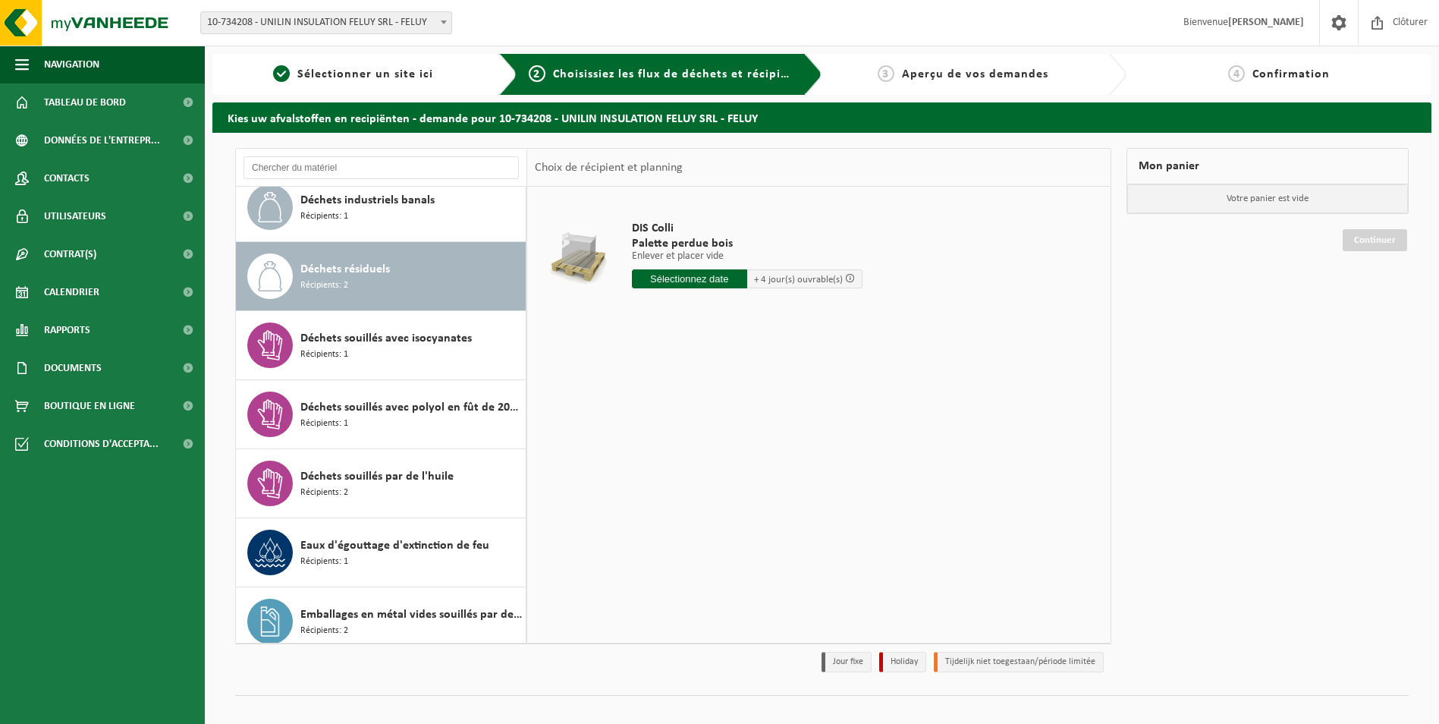
scroll to position [759, 0]
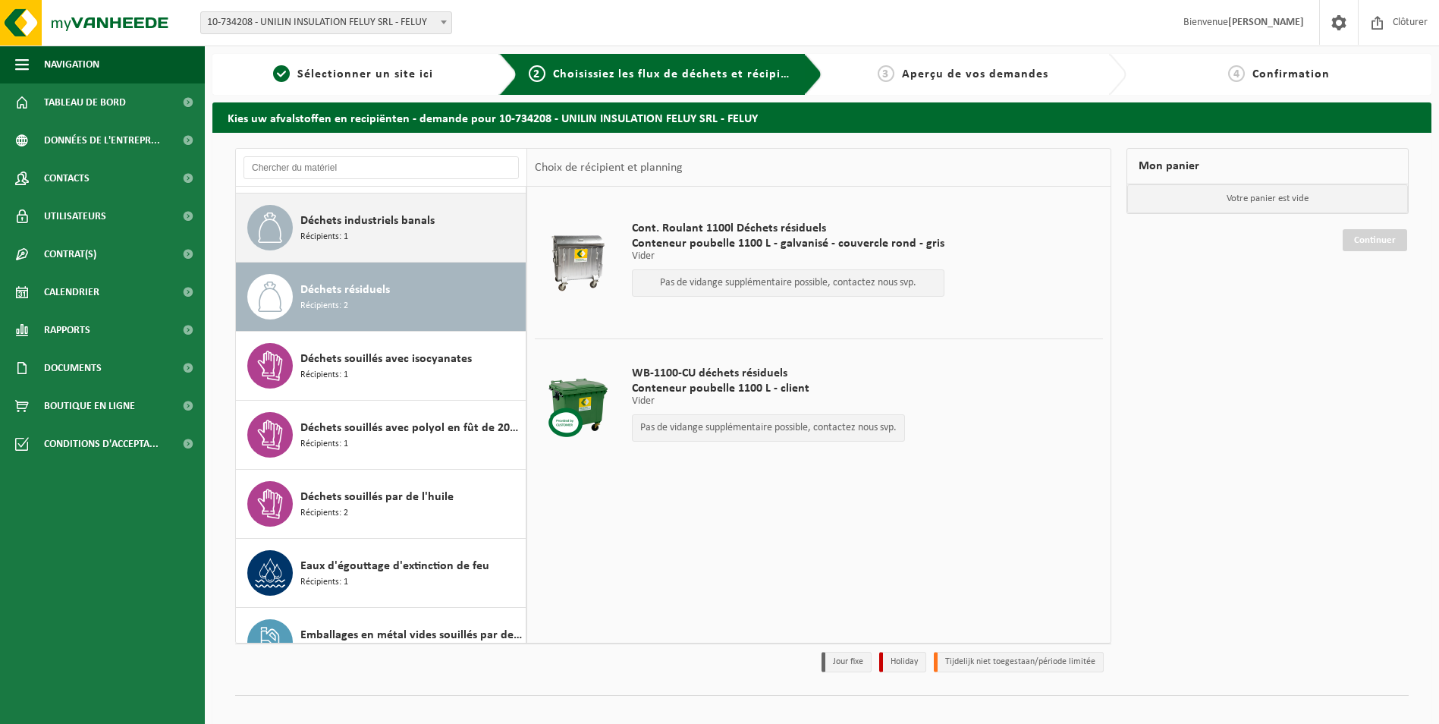
click at [367, 227] on span "Déchets industriels banals" at bounding box center [367, 221] width 134 height 18
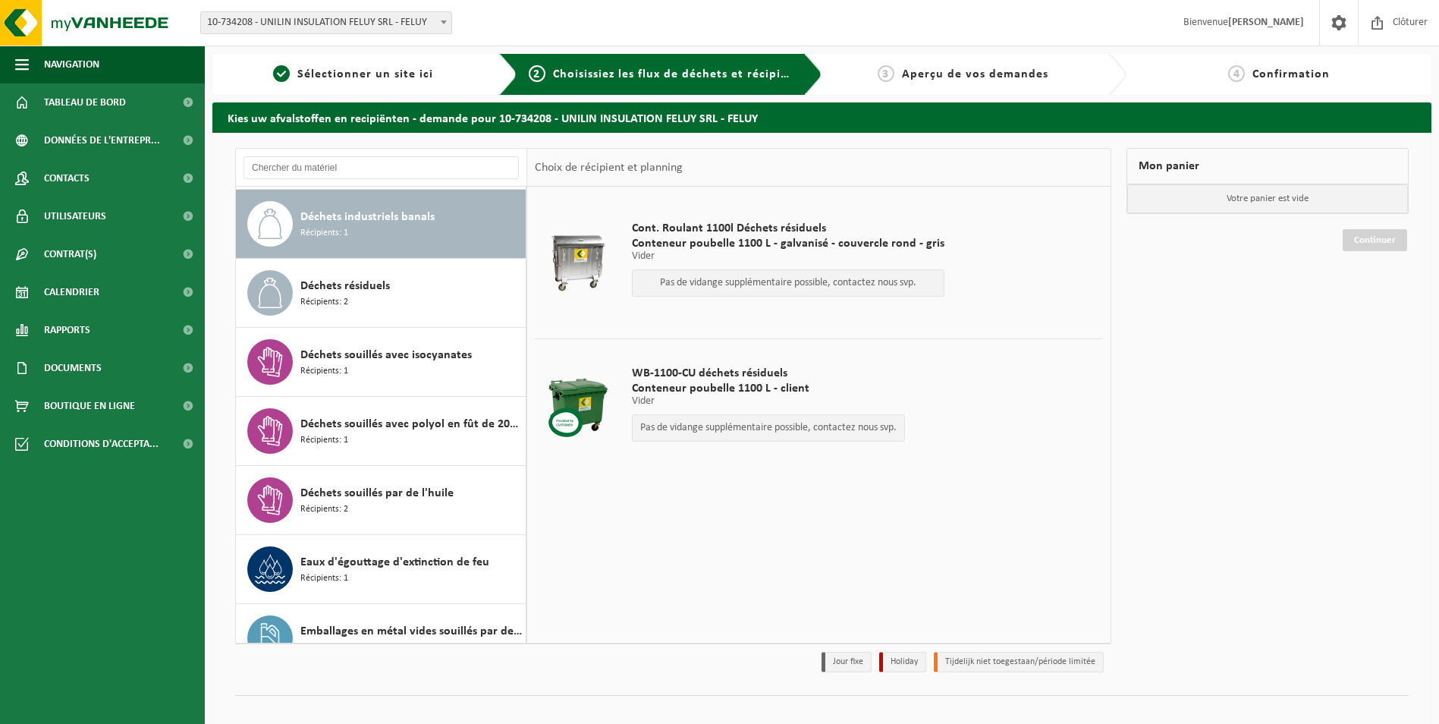
scroll to position [690, 0]
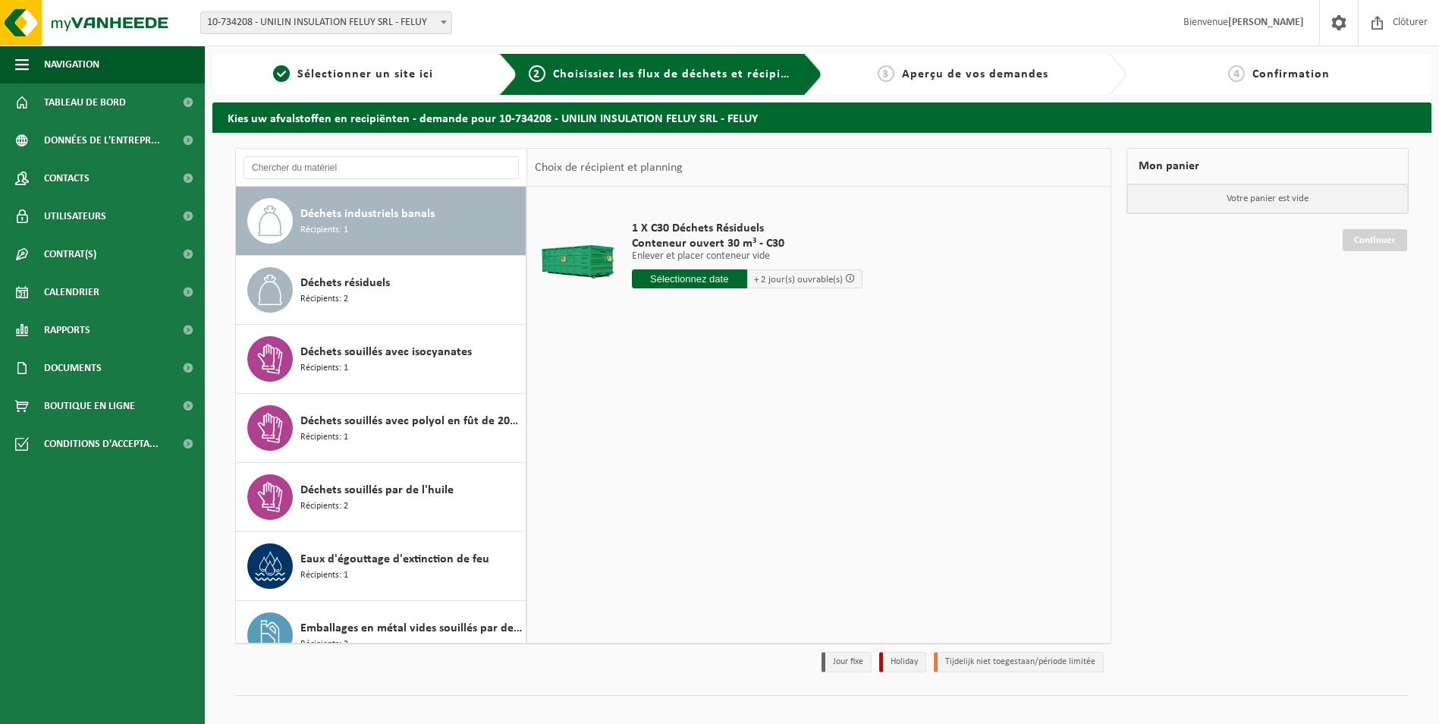
click at [699, 277] on input "text" at bounding box center [689, 278] width 115 height 19
click at [646, 436] on div "18" at bounding box center [646, 438] width 27 height 24
type input "à partir de 2025-08-18"
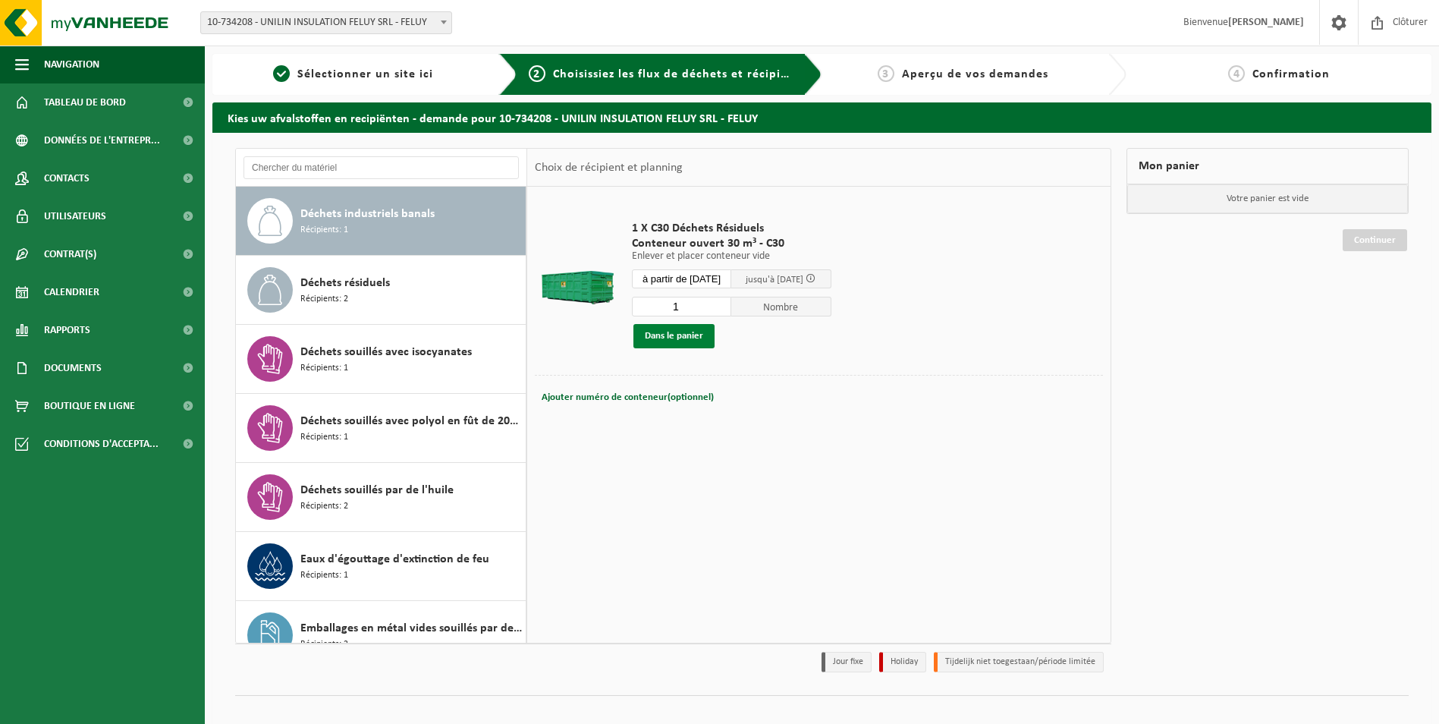
click at [685, 336] on button "Dans le panier" at bounding box center [673, 336] width 81 height 24
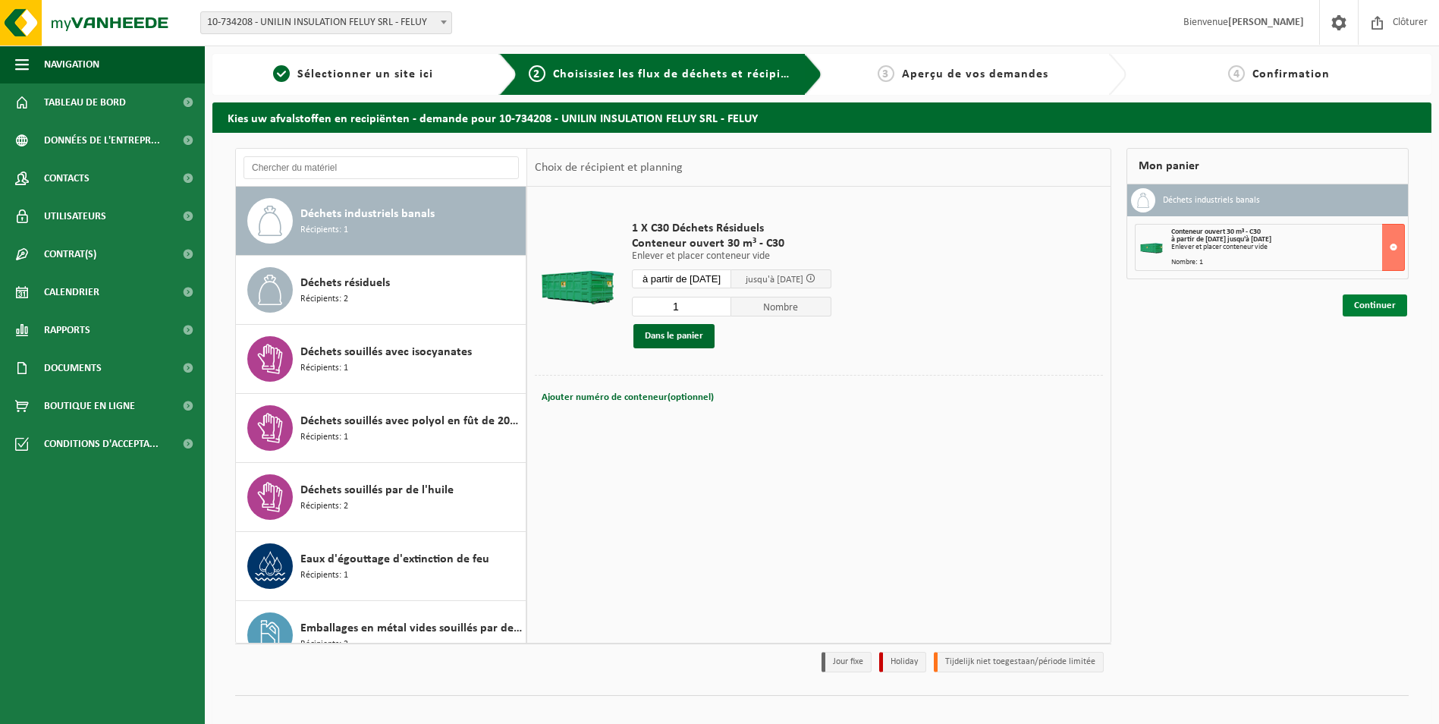
click at [1385, 311] on link "Continuer" at bounding box center [1375, 305] width 64 height 22
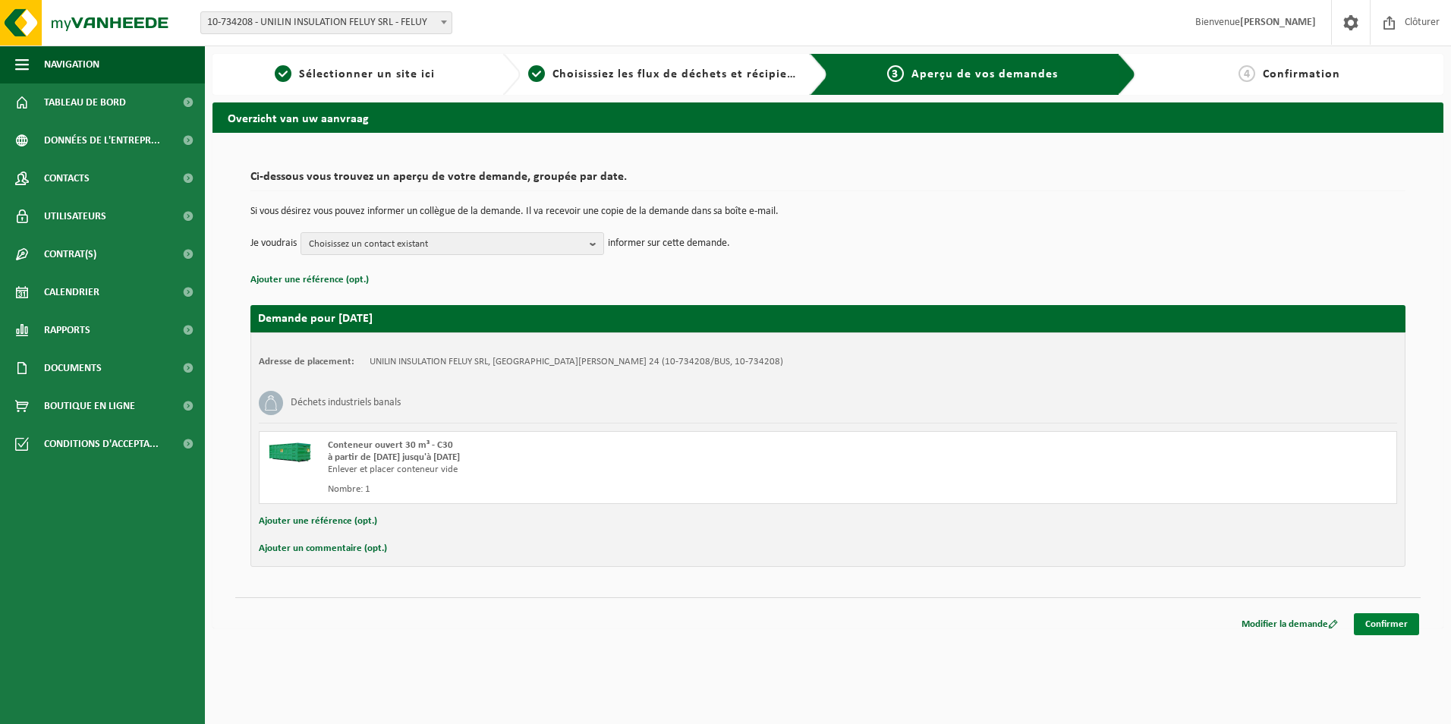
click at [1394, 627] on link "Confirmer" at bounding box center [1385, 624] width 65 height 22
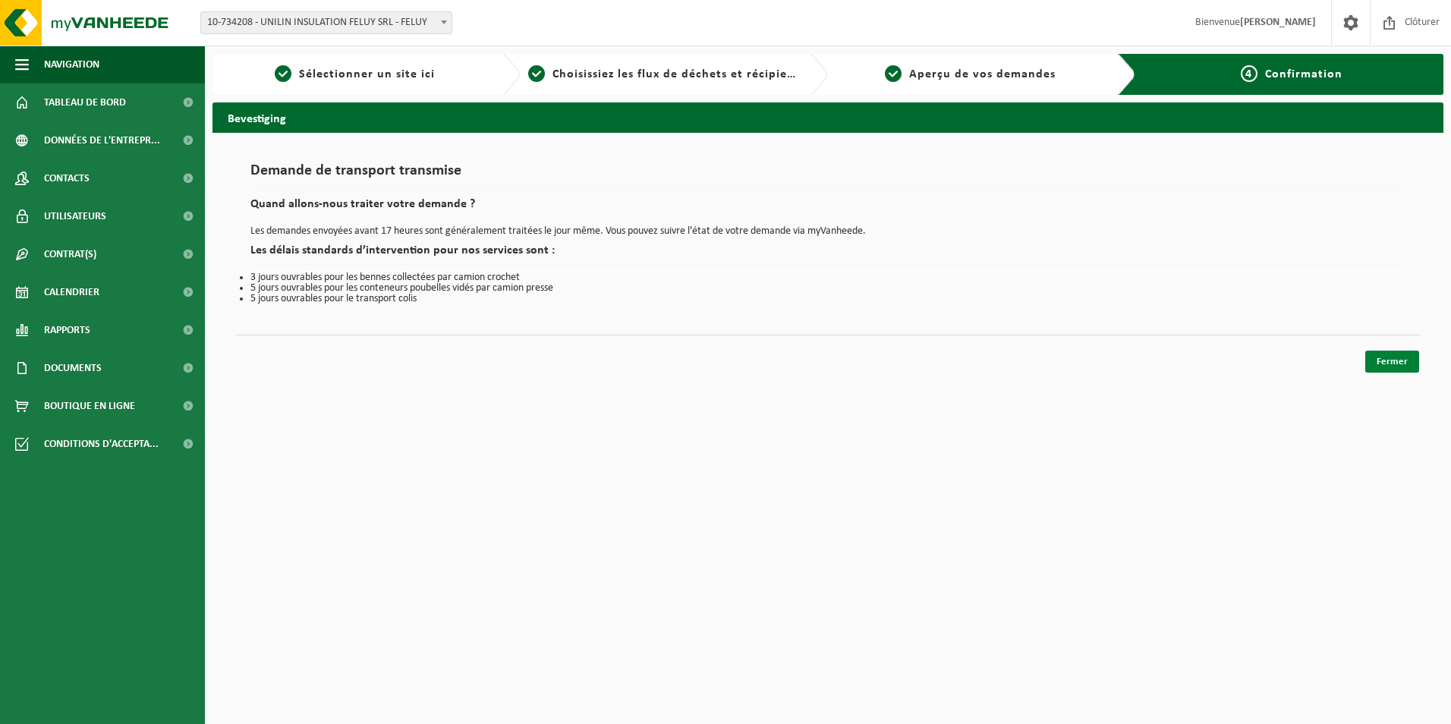
click at [1396, 358] on link "Fermer" at bounding box center [1392, 362] width 54 height 22
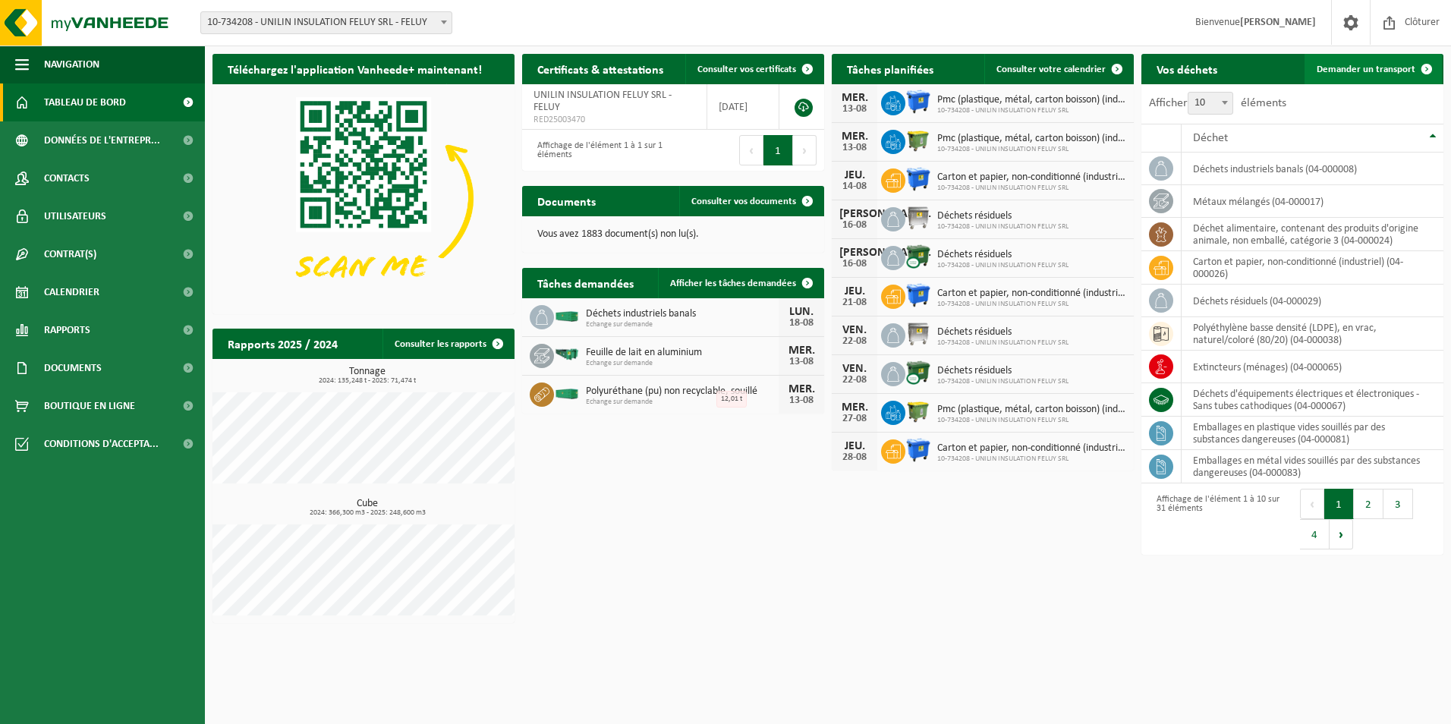
click at [1363, 69] on span "Demander un transport" at bounding box center [1365, 69] width 99 height 10
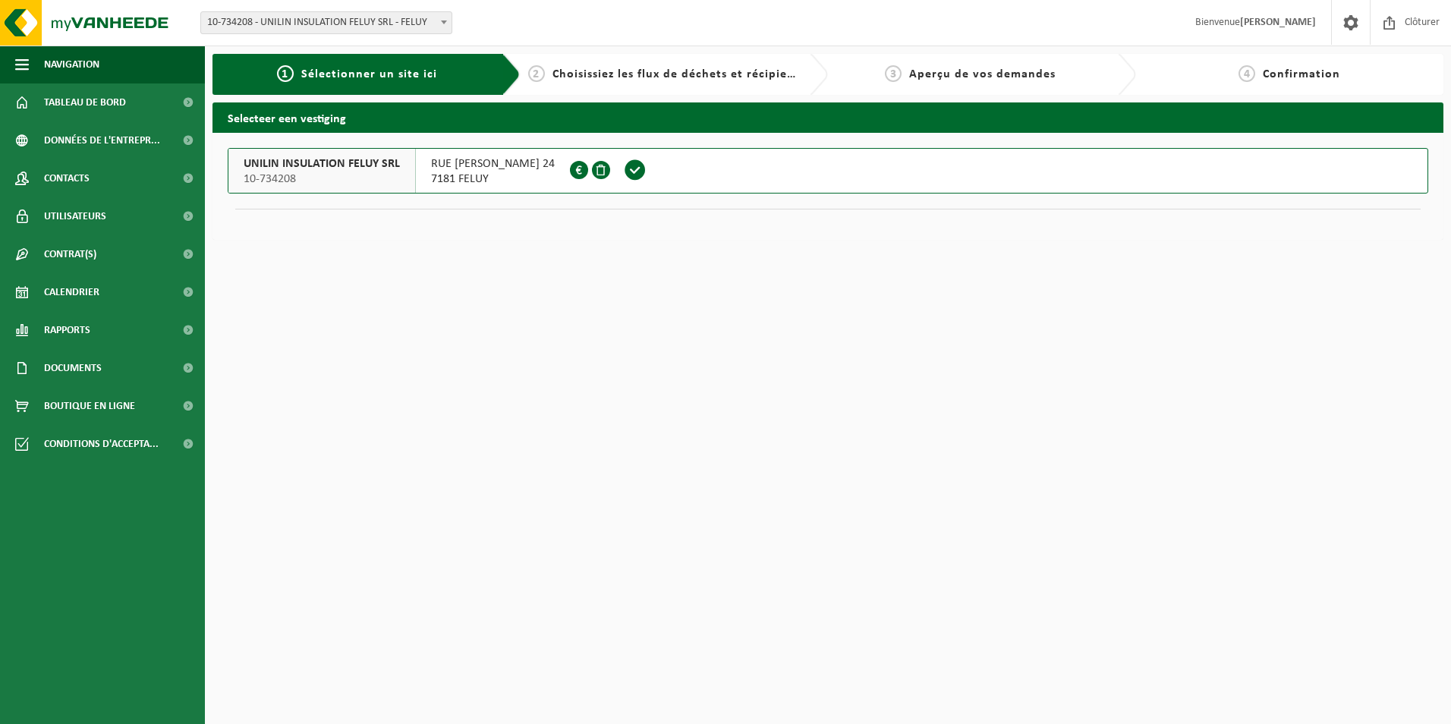
click at [643, 176] on span at bounding box center [635, 170] width 23 height 23
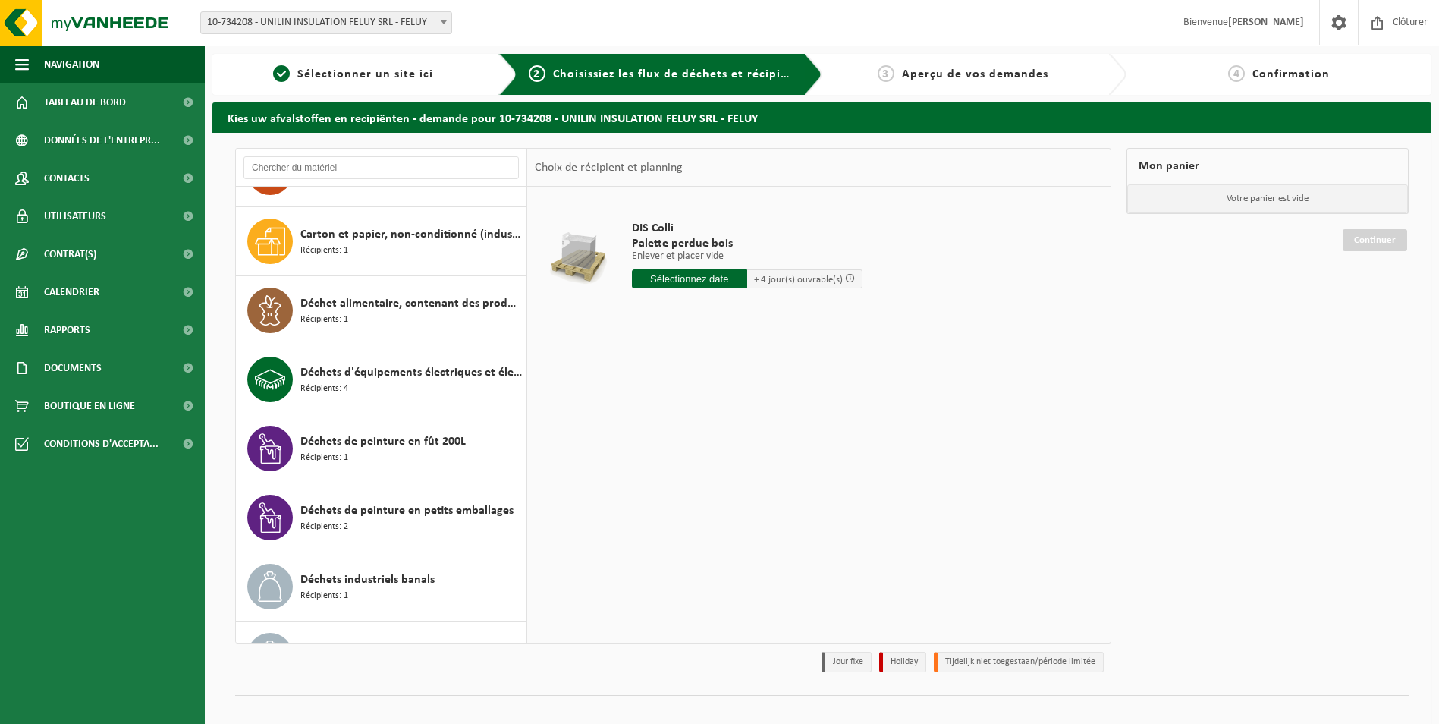
scroll to position [249, 0]
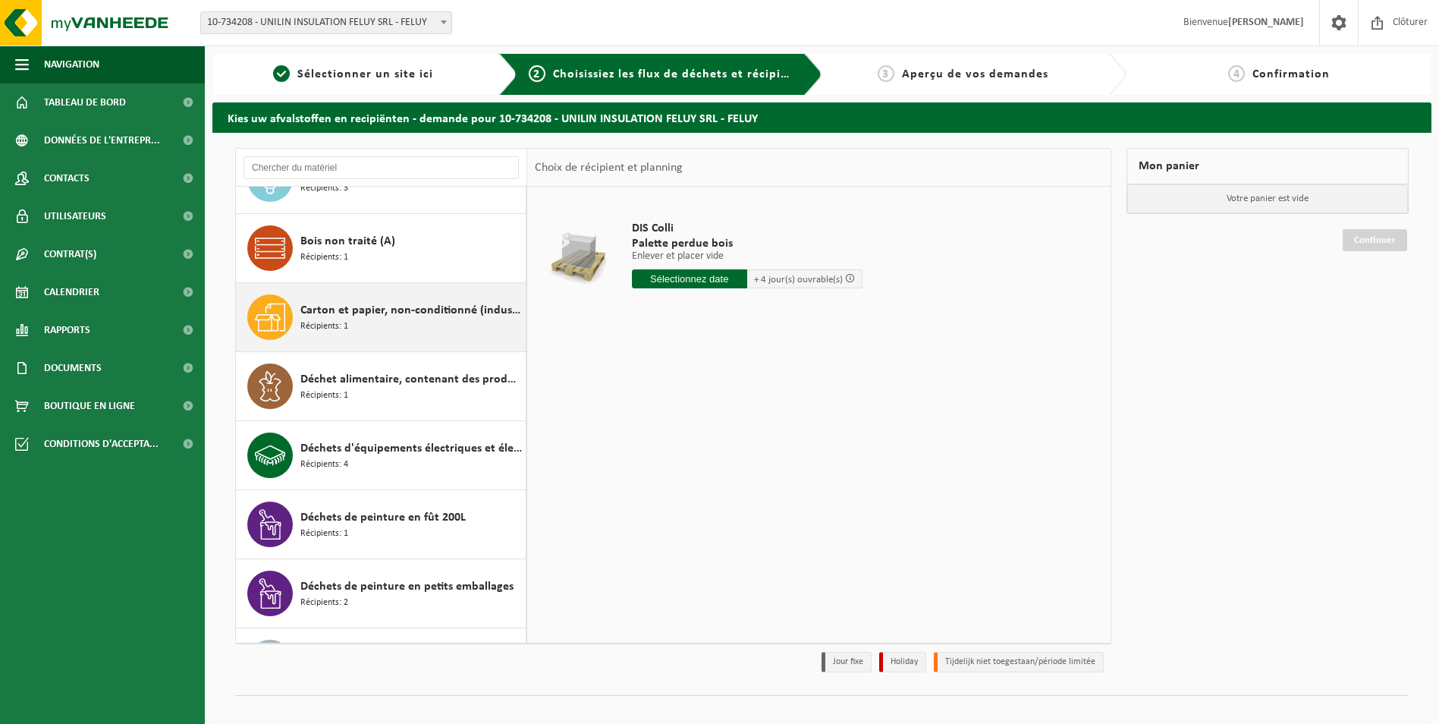
click at [389, 322] on div "Carton et papier, non-conditionné (industriel) Récipients: 1" at bounding box center [411, 317] width 222 height 46
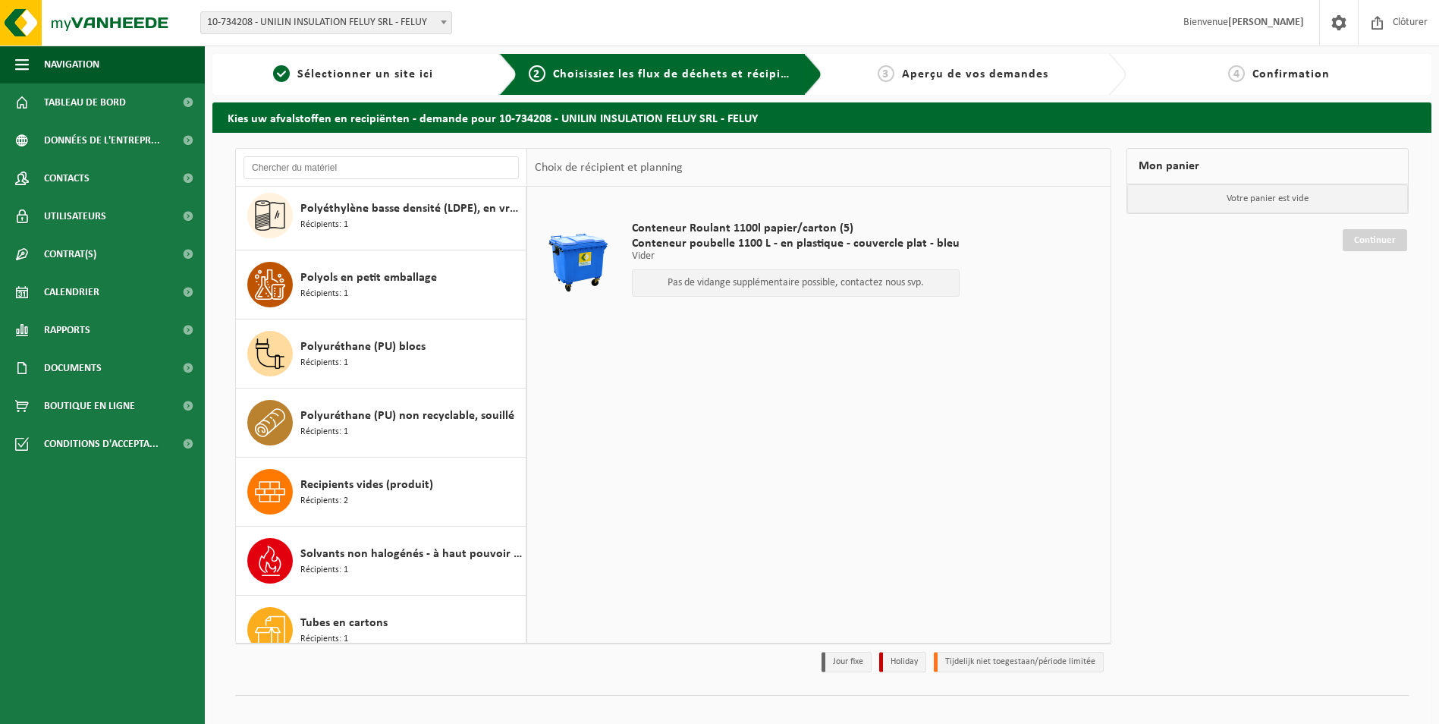
scroll to position [1614, 0]
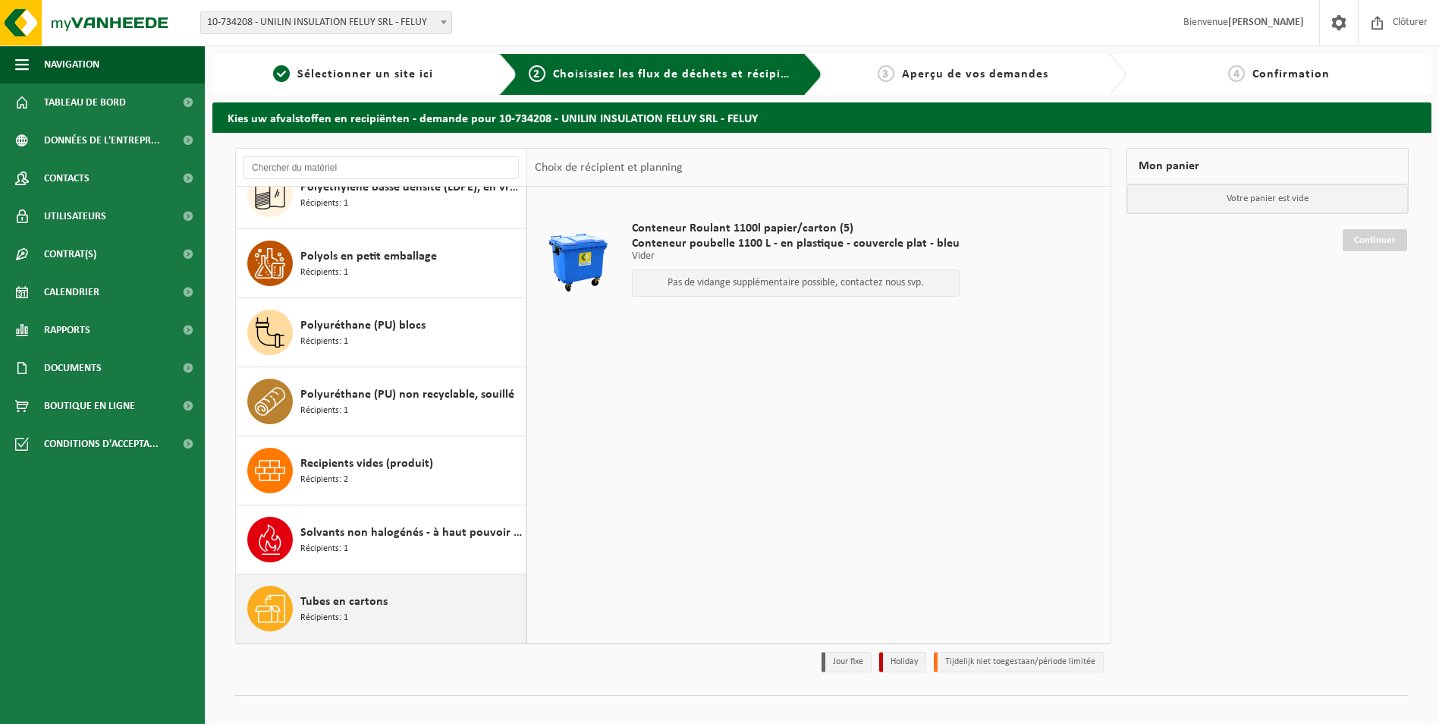
click at [372, 611] on div "Tubes en cartons Récipients: 1" at bounding box center [411, 609] width 222 height 46
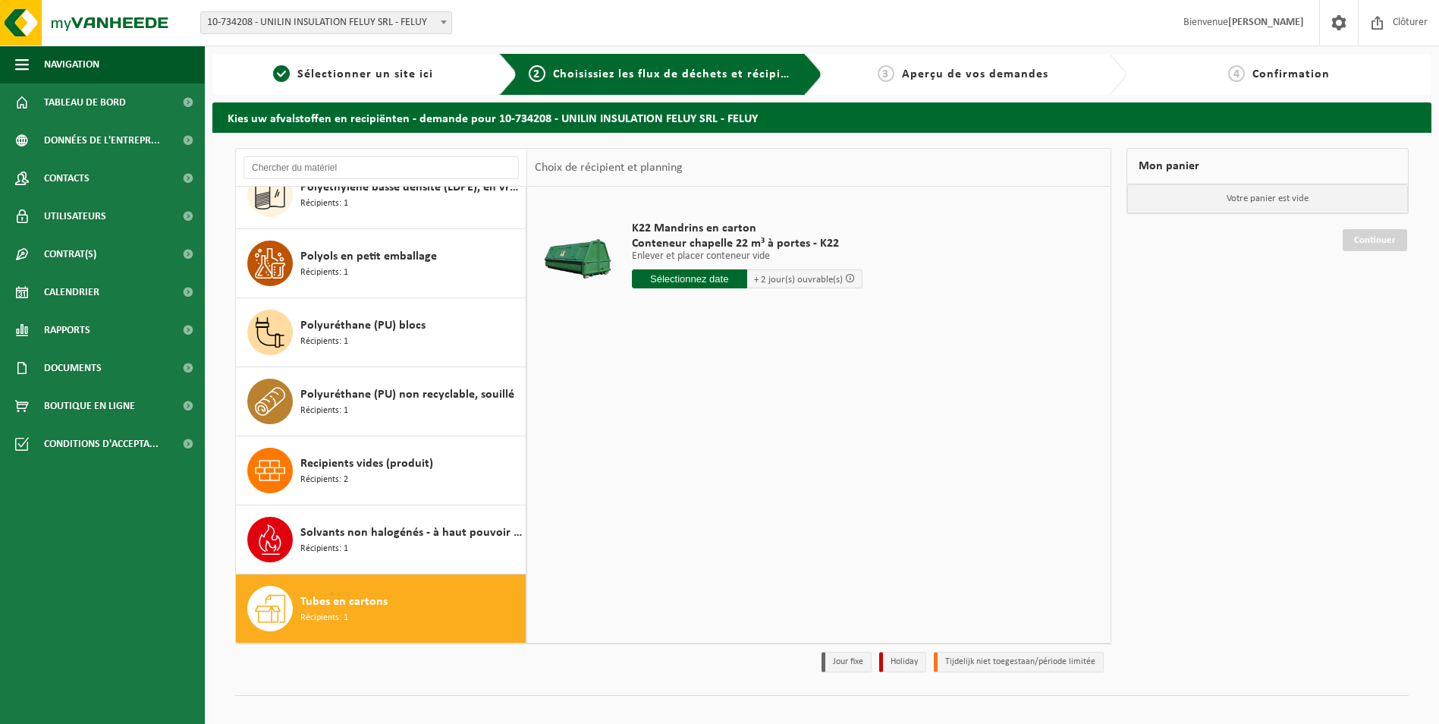
click at [693, 275] on input "text" at bounding box center [689, 278] width 115 height 19
click at [640, 442] on div "18" at bounding box center [646, 438] width 27 height 24
type input "à partir de 2025-08-18"
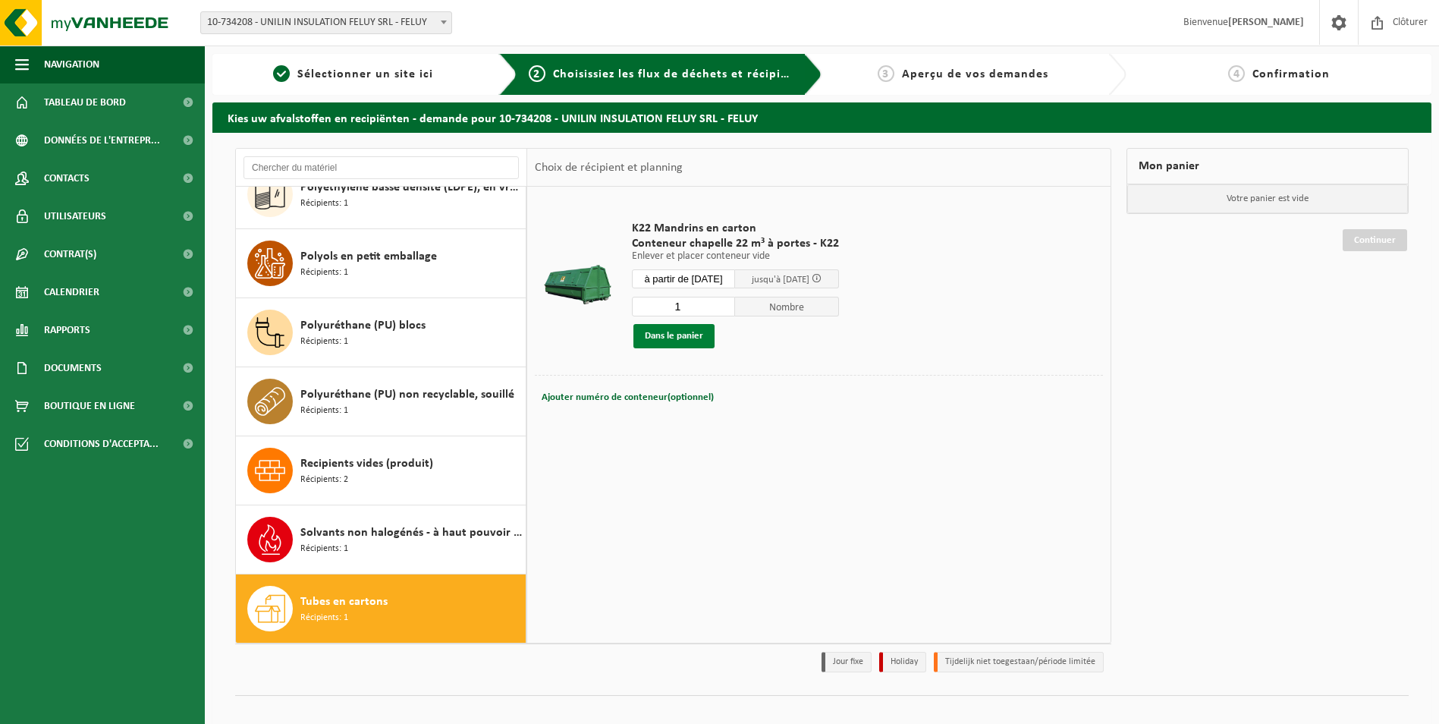
click at [665, 337] on button "Dans le panier" at bounding box center [673, 336] width 81 height 24
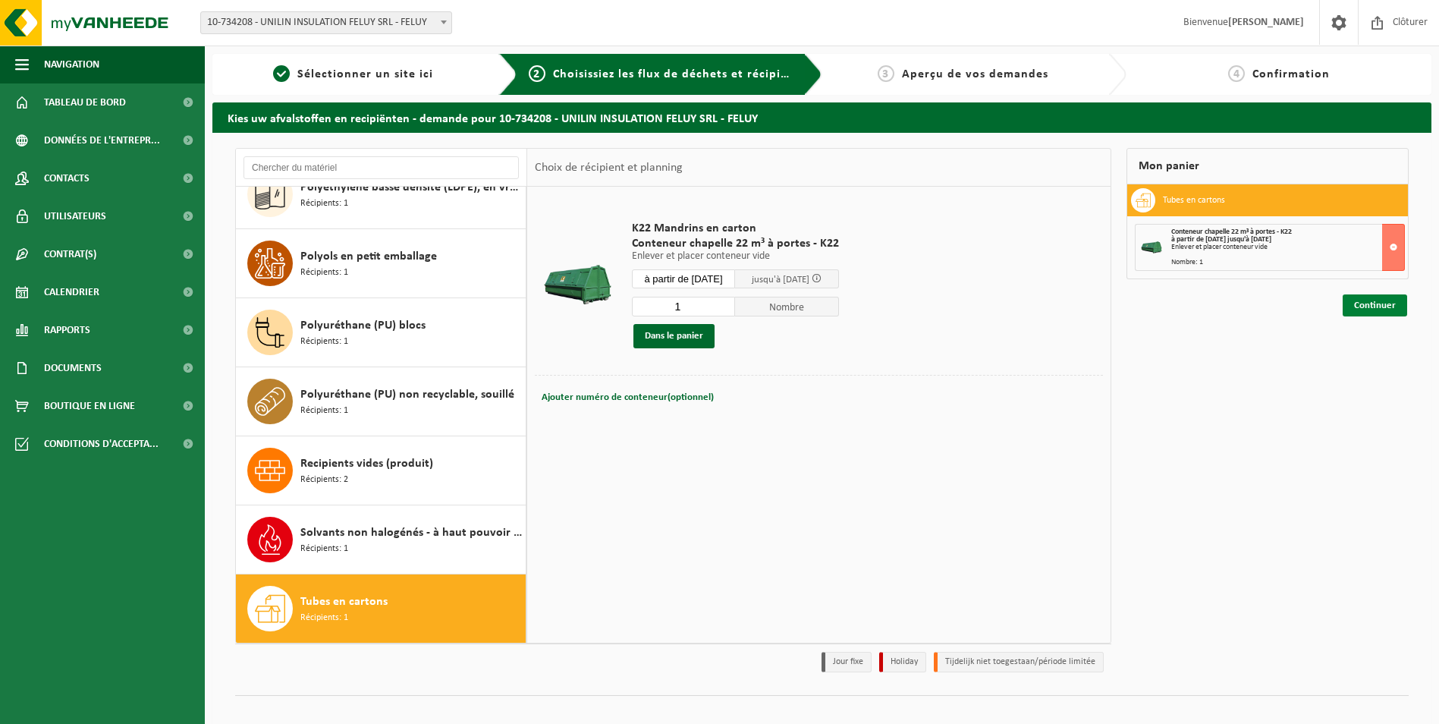
click at [1363, 301] on link "Continuer" at bounding box center [1375, 305] width 64 height 22
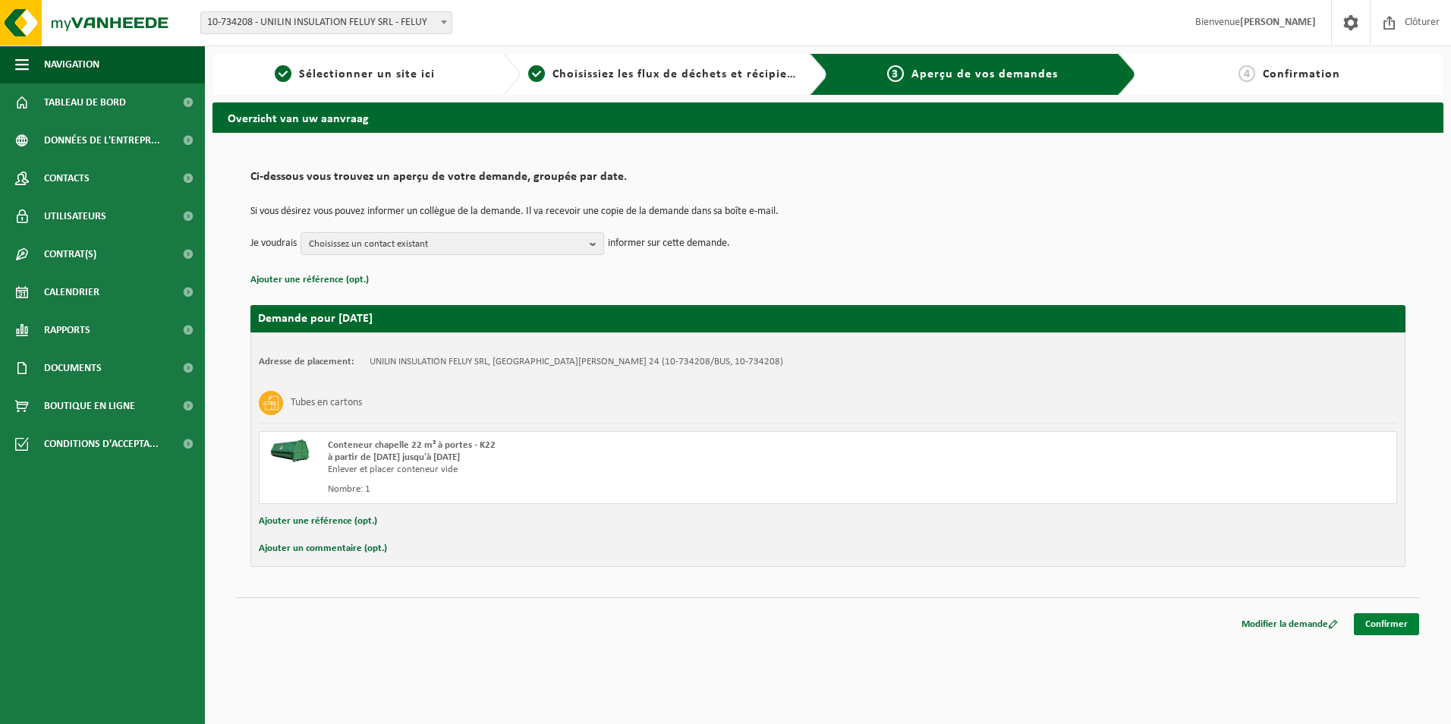
click at [1399, 620] on link "Confirmer" at bounding box center [1385, 624] width 65 height 22
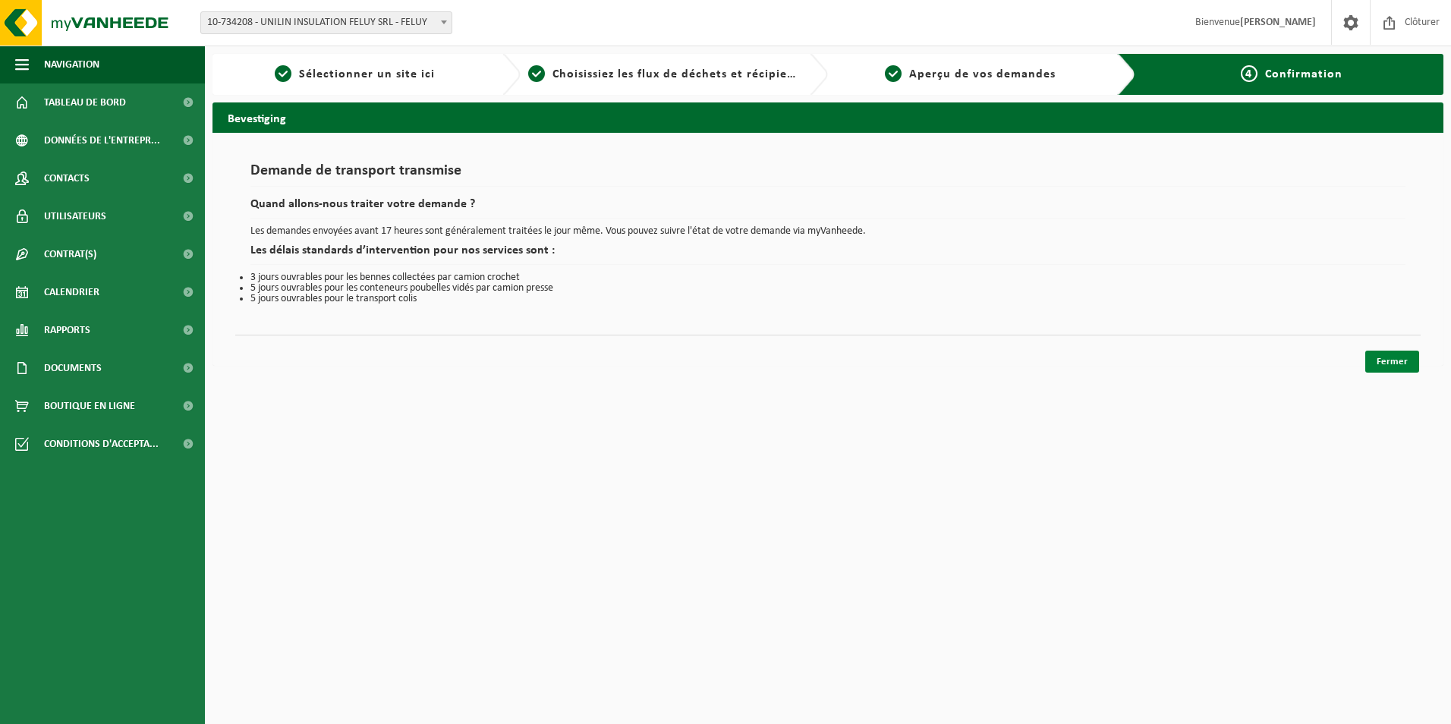
click at [1394, 362] on link "Fermer" at bounding box center [1392, 362] width 54 height 22
